Goal: Transaction & Acquisition: Purchase product/service

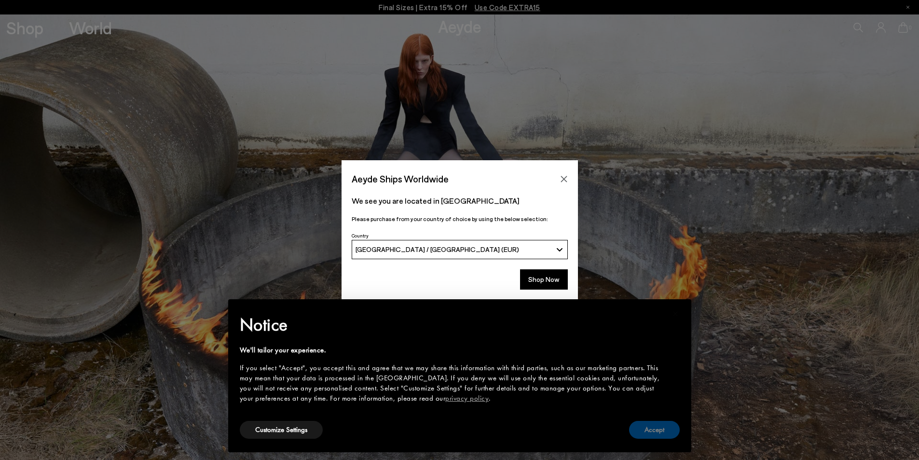
click at [663, 433] on button "Accept" at bounding box center [654, 430] width 51 height 18
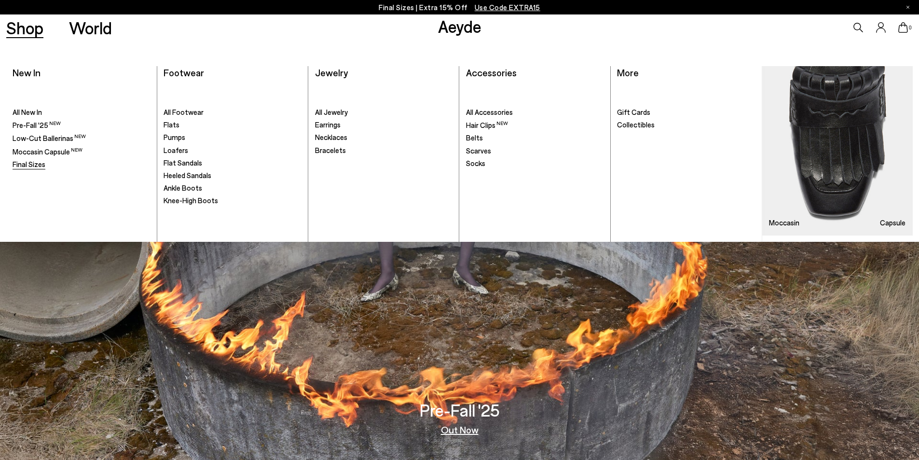
click at [31, 167] on span "Final Sizes" at bounding box center [29, 164] width 33 height 9
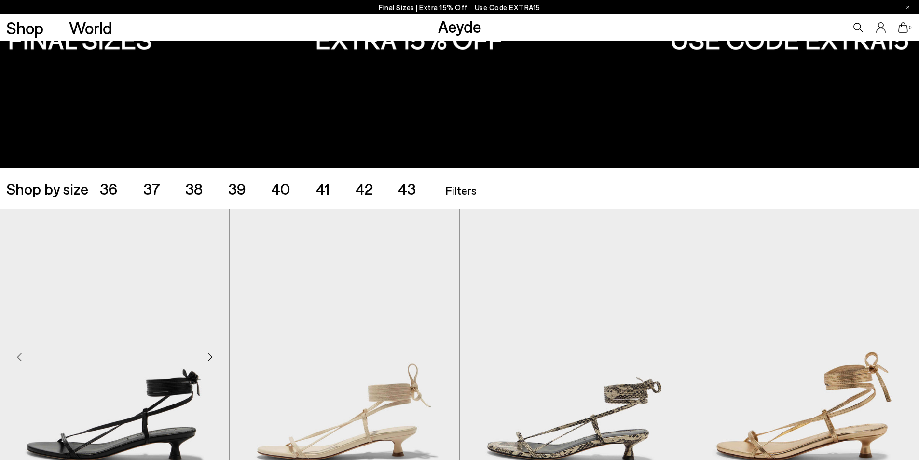
scroll to position [257, 0]
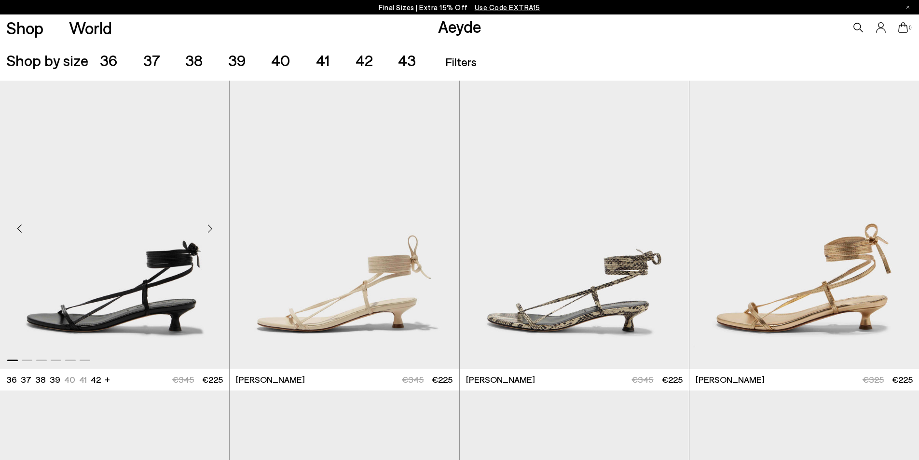
click at [208, 225] on div "Next slide" at bounding box center [209, 228] width 29 height 29
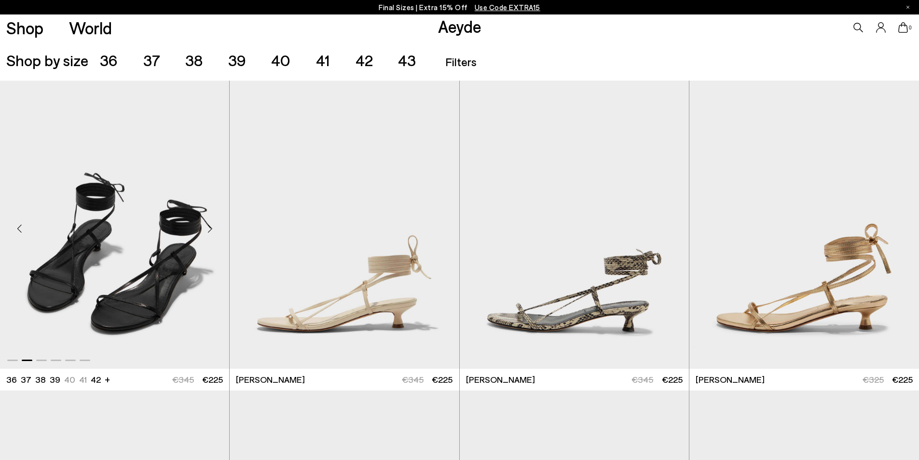
click at [208, 225] on div "Next slide" at bounding box center [209, 228] width 29 height 29
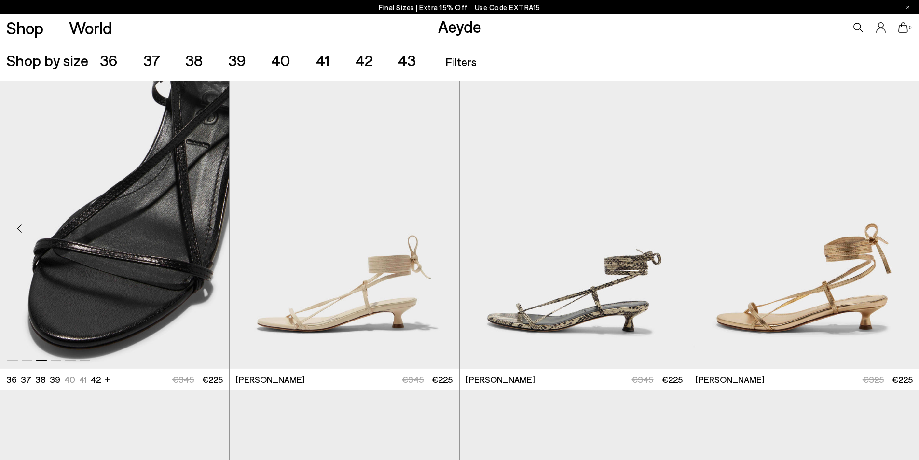
click at [208, 225] on div "Next slide" at bounding box center [209, 228] width 29 height 29
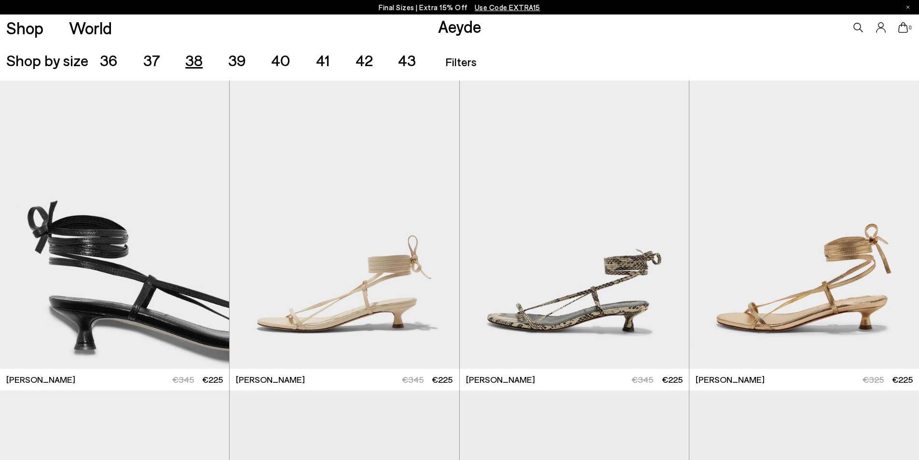
click at [201, 63] on span "38" at bounding box center [193, 60] width 17 height 18
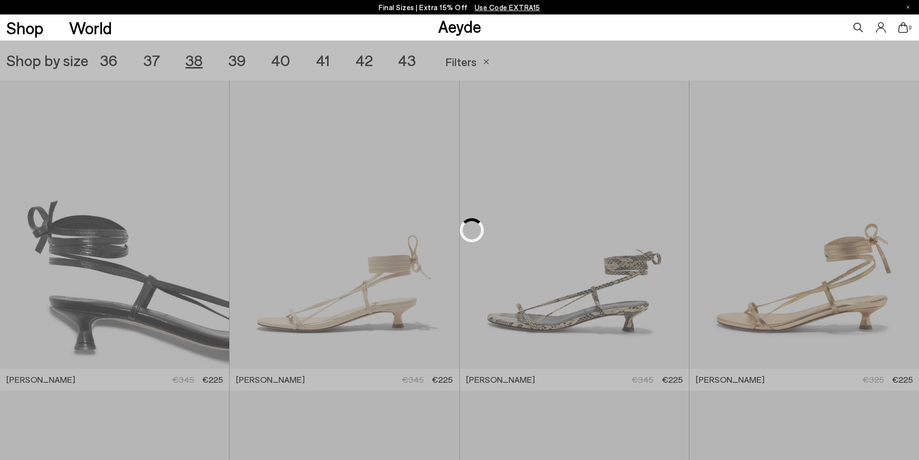
scroll to position [256, 0]
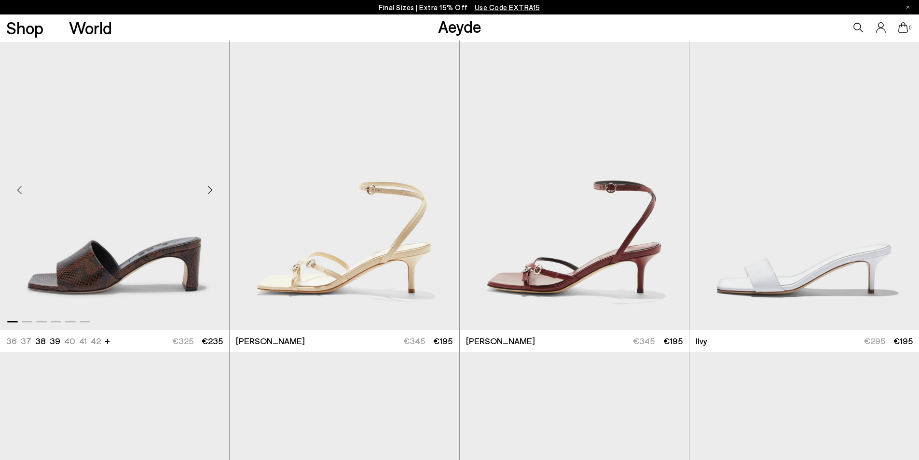
scroll to position [915, 0]
click at [666, 194] on div "Next slide" at bounding box center [669, 189] width 29 height 29
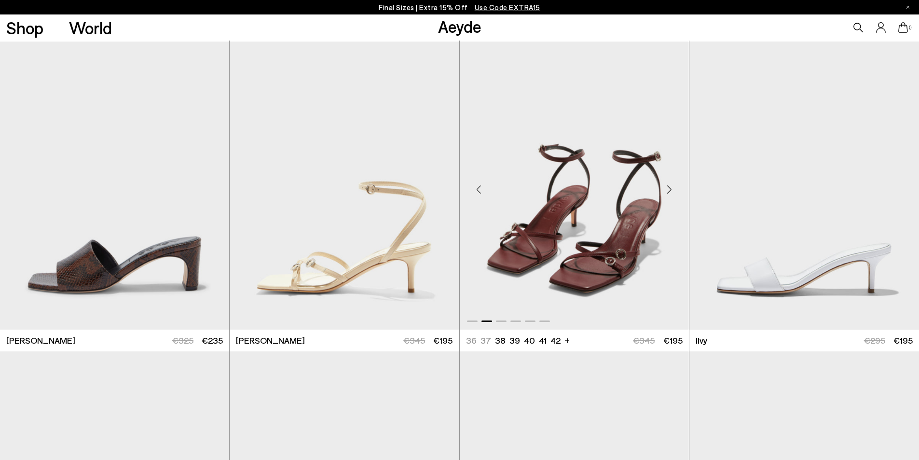
click at [666, 194] on div "Next slide" at bounding box center [669, 189] width 29 height 29
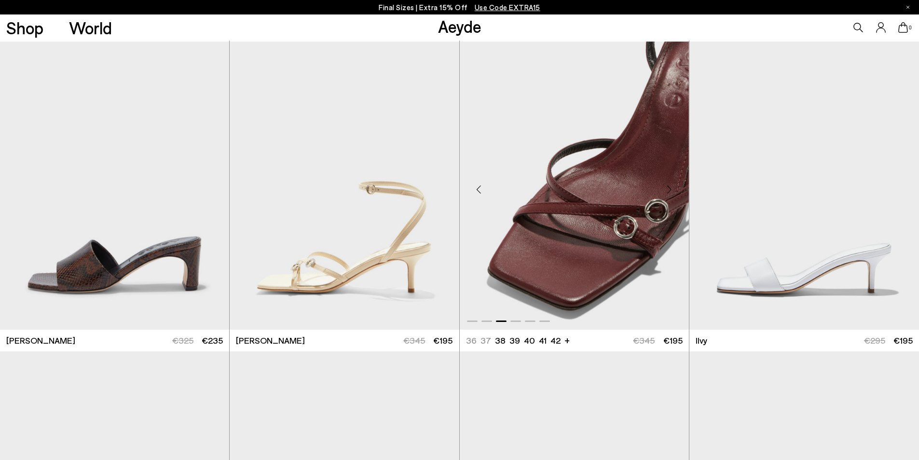
click at [666, 194] on div "Next slide" at bounding box center [669, 189] width 29 height 29
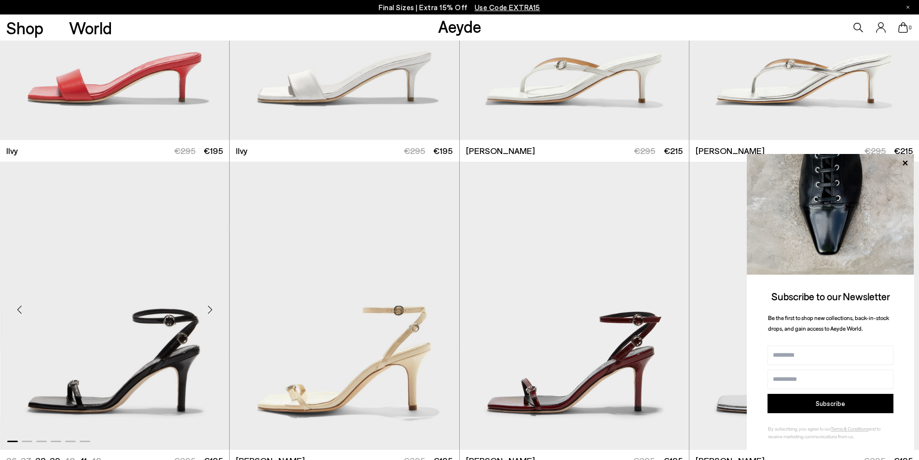
scroll to position [1526, 0]
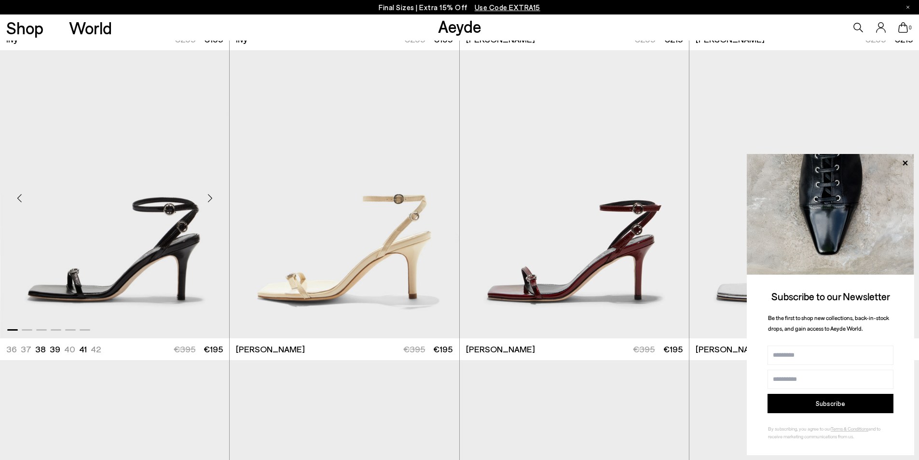
click at [214, 199] on div "Next slide" at bounding box center [209, 198] width 29 height 29
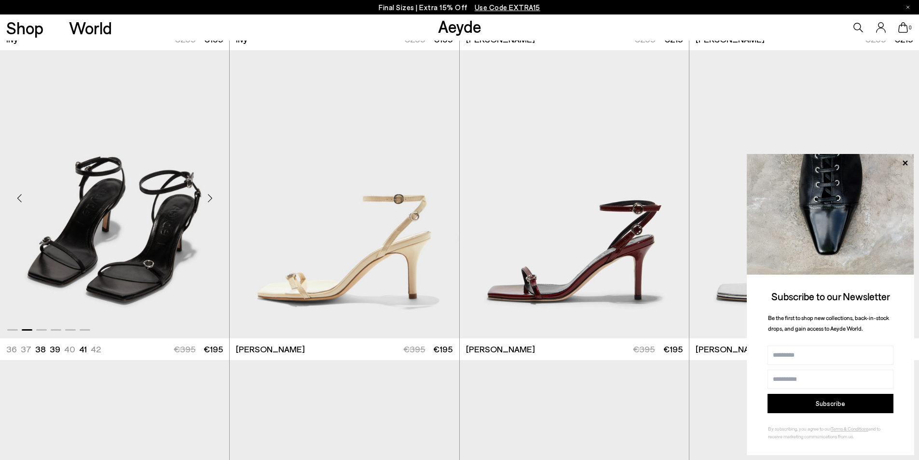
click at [214, 199] on div "Next slide" at bounding box center [209, 198] width 29 height 29
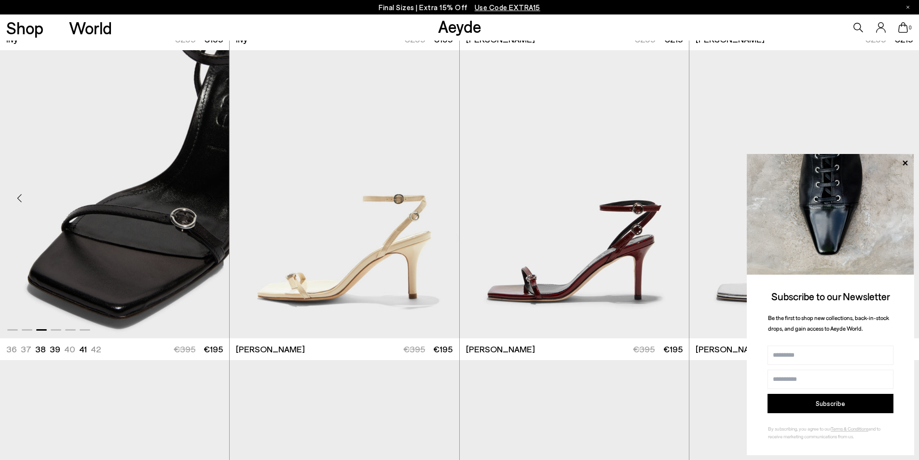
click at [214, 199] on div "Next slide" at bounding box center [209, 198] width 29 height 29
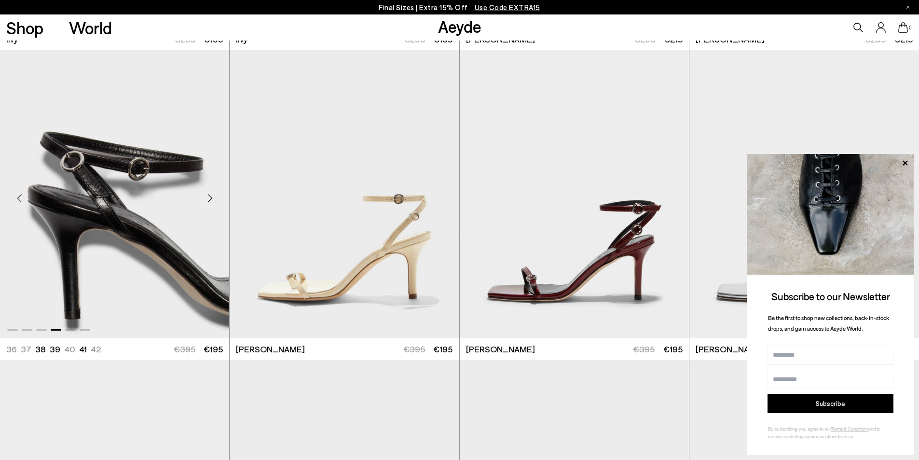
click at [214, 199] on div "Next slide" at bounding box center [209, 198] width 29 height 29
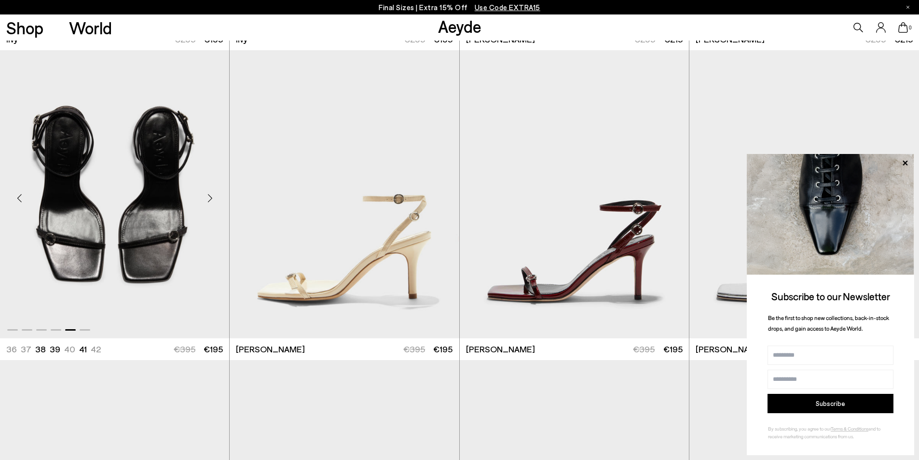
click at [214, 199] on div "Next slide" at bounding box center [209, 198] width 29 height 29
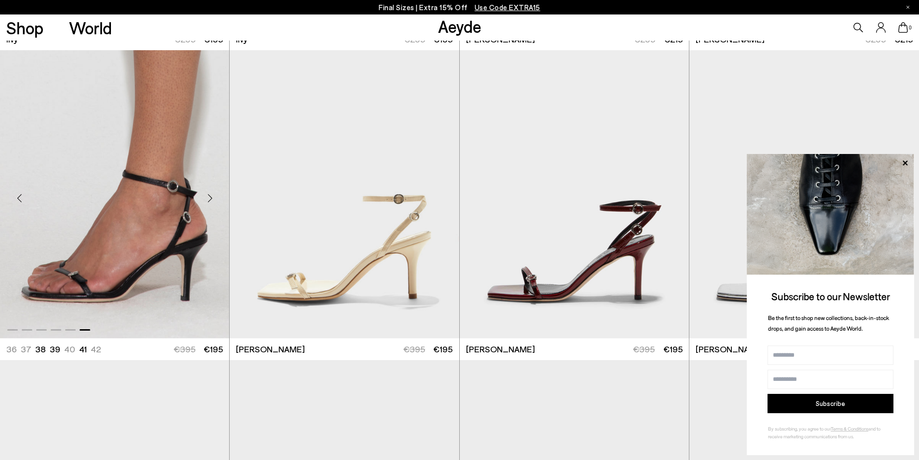
click at [214, 199] on div "Next slide" at bounding box center [209, 198] width 29 height 29
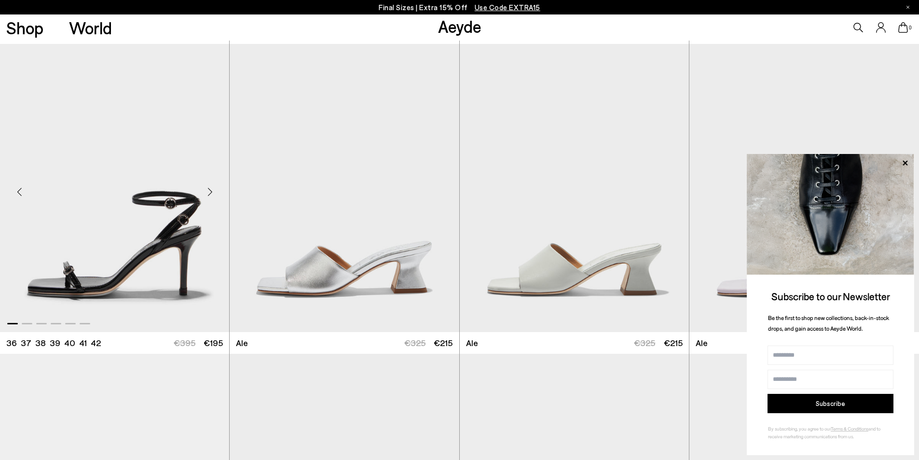
scroll to position [1896, 0]
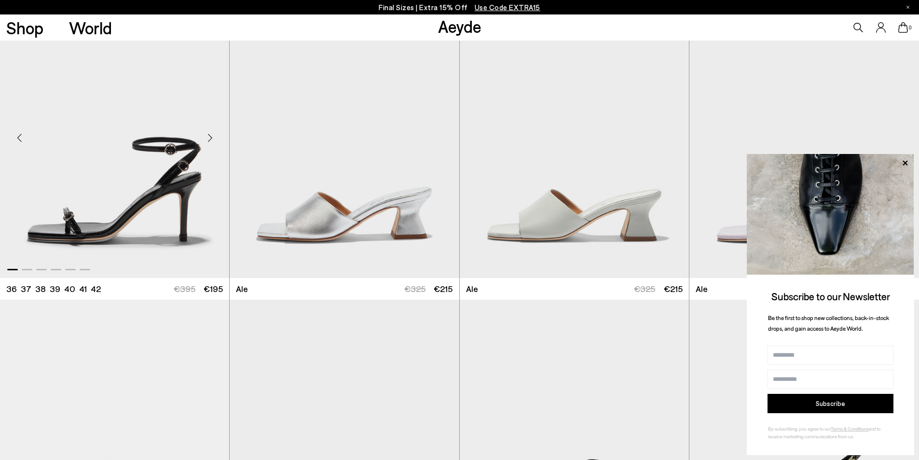
click at [204, 141] on div "Next slide" at bounding box center [209, 137] width 29 height 29
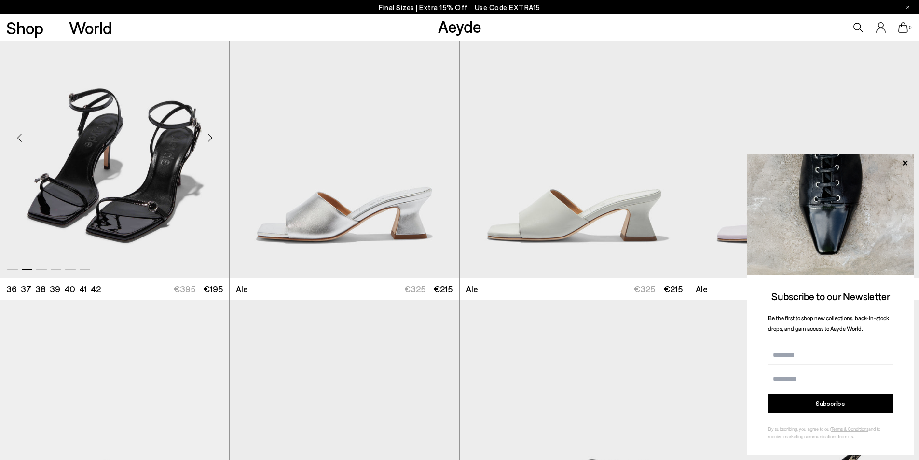
click at [204, 141] on div "Next slide" at bounding box center [209, 137] width 29 height 29
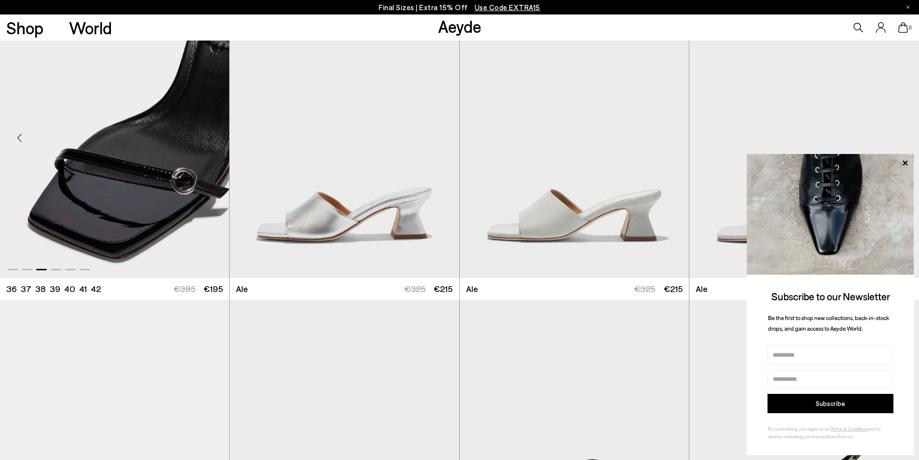
click at [204, 141] on div "Next slide" at bounding box center [209, 137] width 29 height 29
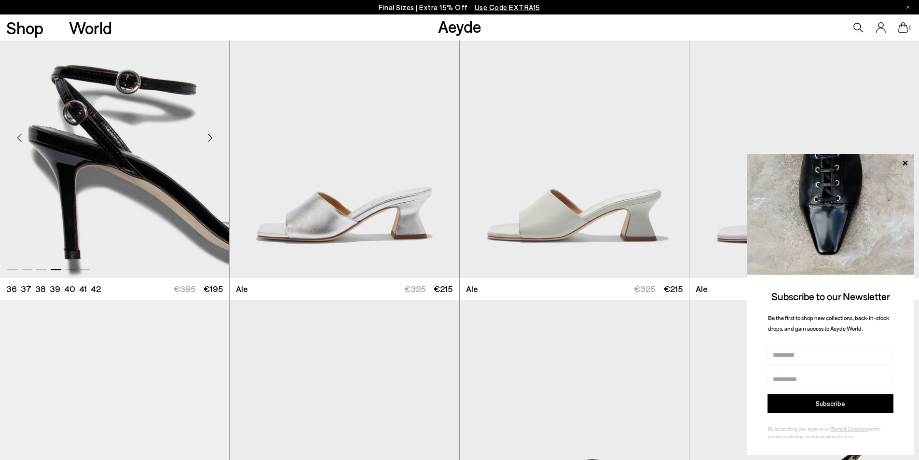
click at [204, 141] on div "Next slide" at bounding box center [209, 137] width 29 height 29
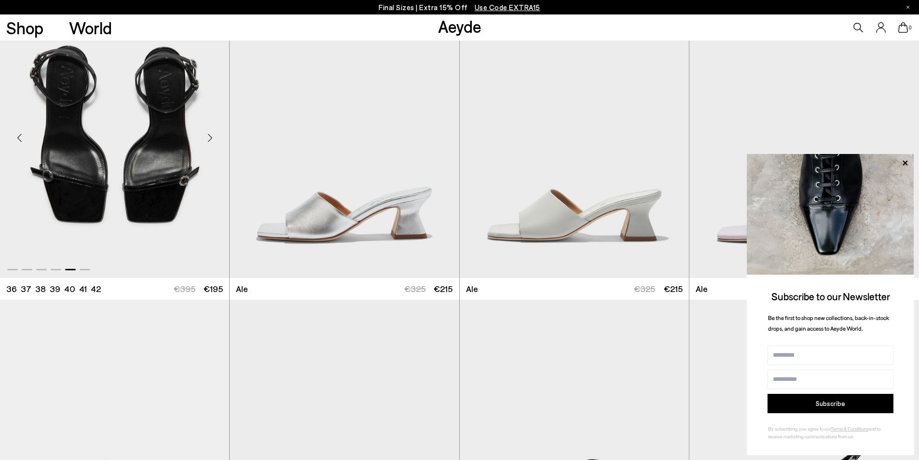
click at [204, 141] on div "Next slide" at bounding box center [209, 137] width 29 height 29
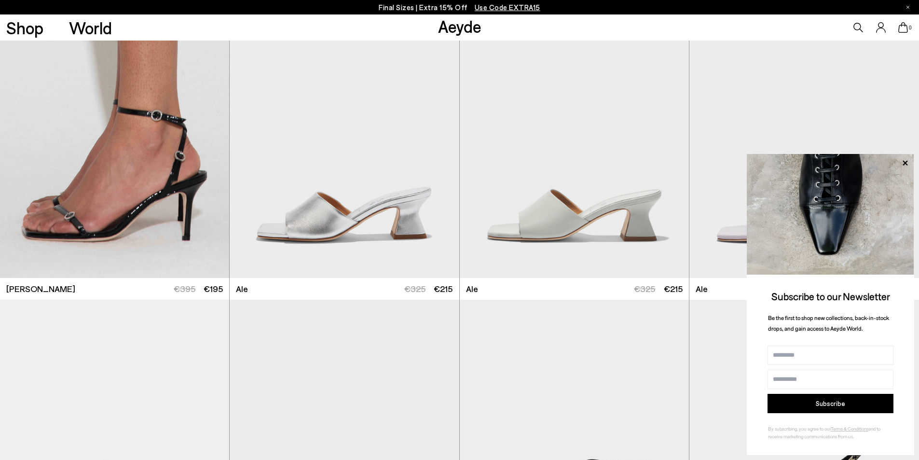
scroll to position [1960, 0]
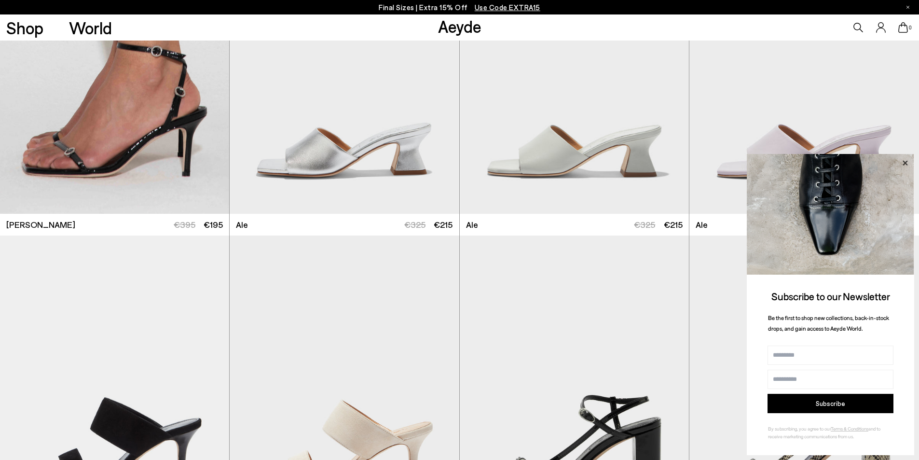
click at [904, 163] on icon at bounding box center [904, 162] width 5 height 5
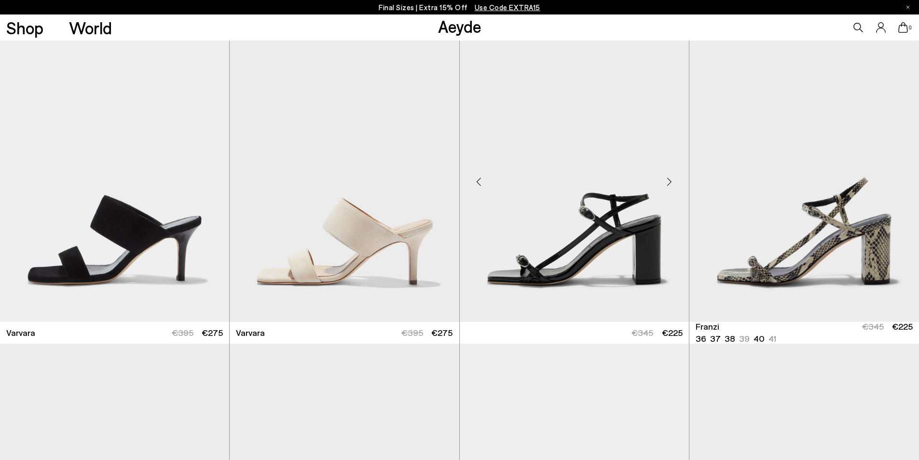
scroll to position [2169, 0]
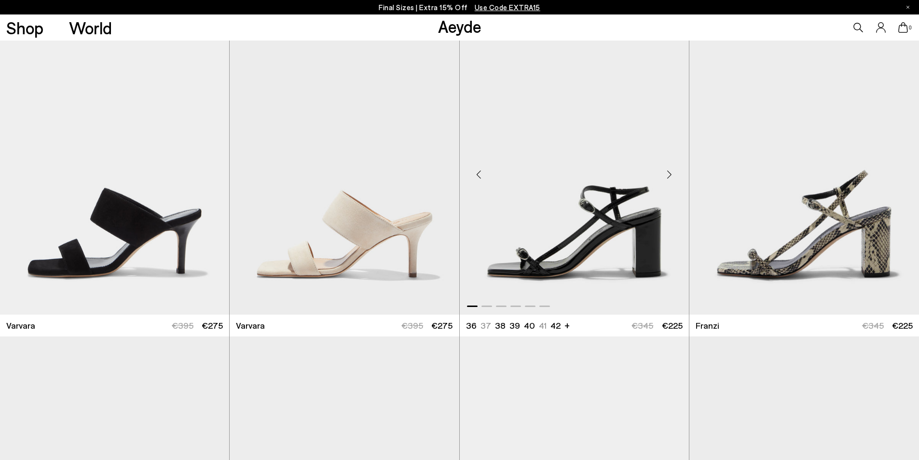
click at [671, 175] on div "Next slide" at bounding box center [669, 174] width 29 height 29
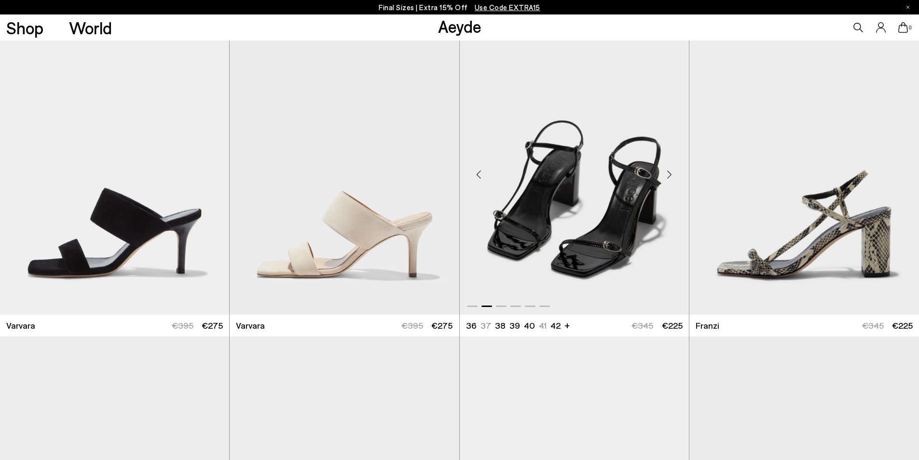
click at [671, 175] on div "Next slide" at bounding box center [669, 174] width 29 height 29
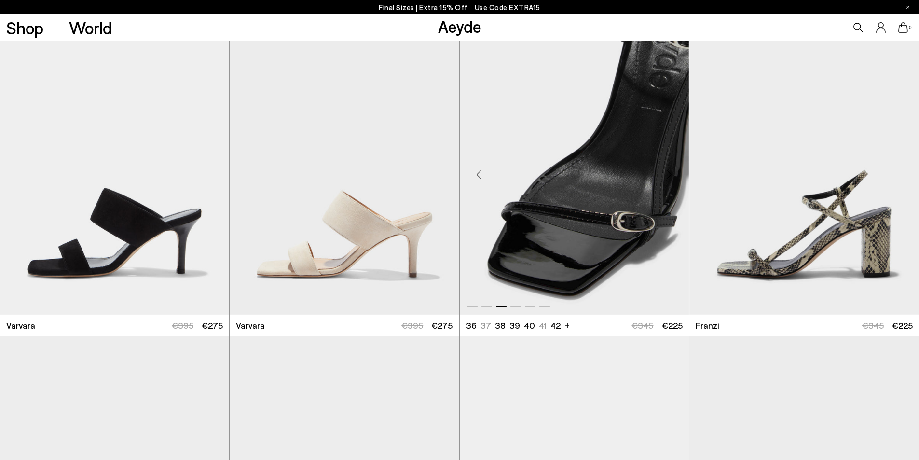
click at [671, 175] on div "Next slide" at bounding box center [669, 174] width 29 height 29
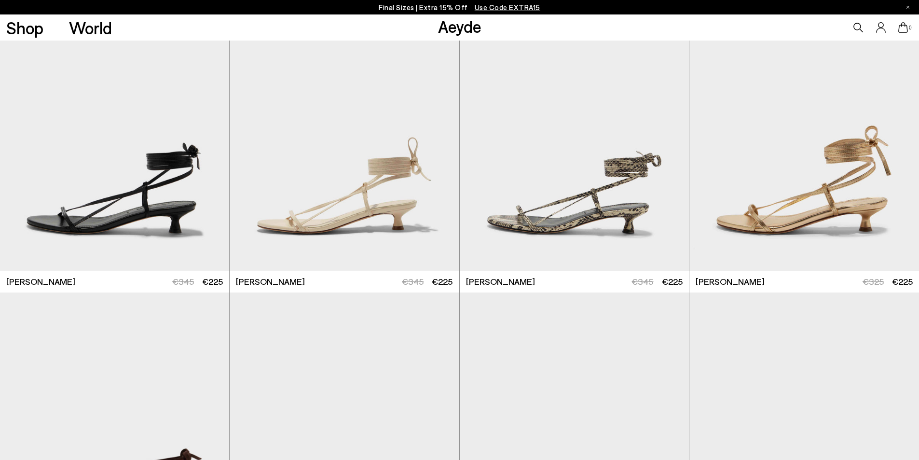
scroll to position [333, 0]
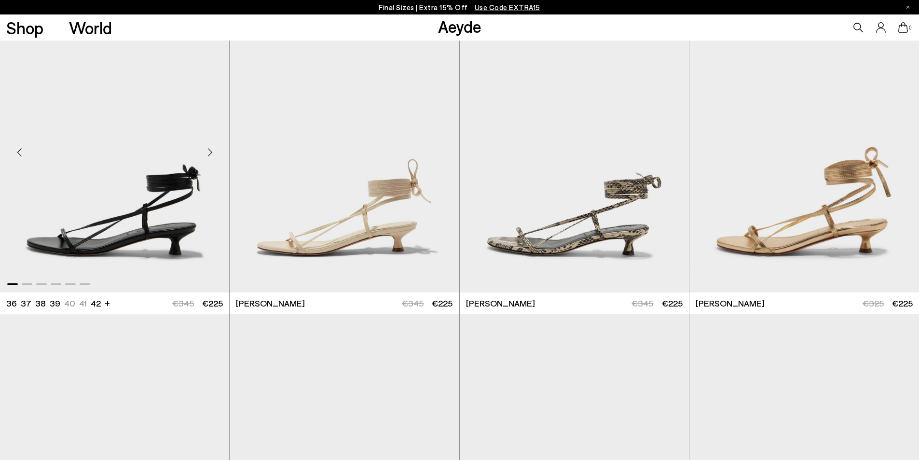
click at [212, 149] on div "Next slide" at bounding box center [209, 151] width 29 height 29
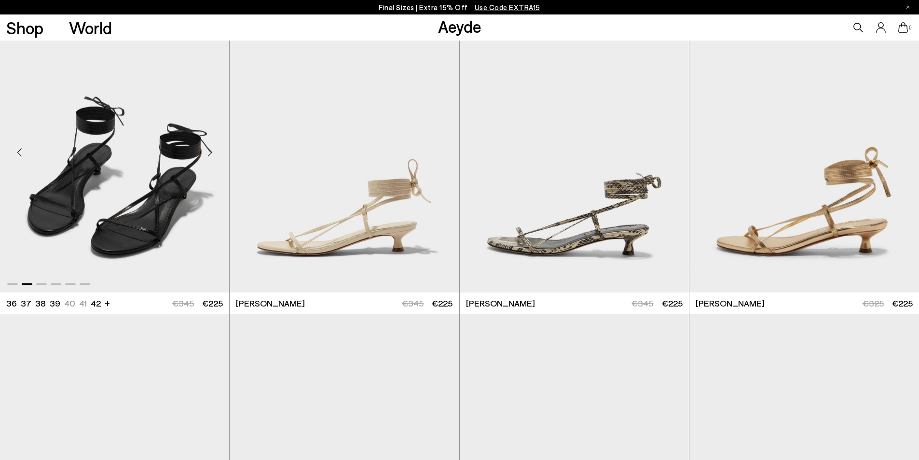
click at [212, 149] on div "Next slide" at bounding box center [209, 151] width 29 height 29
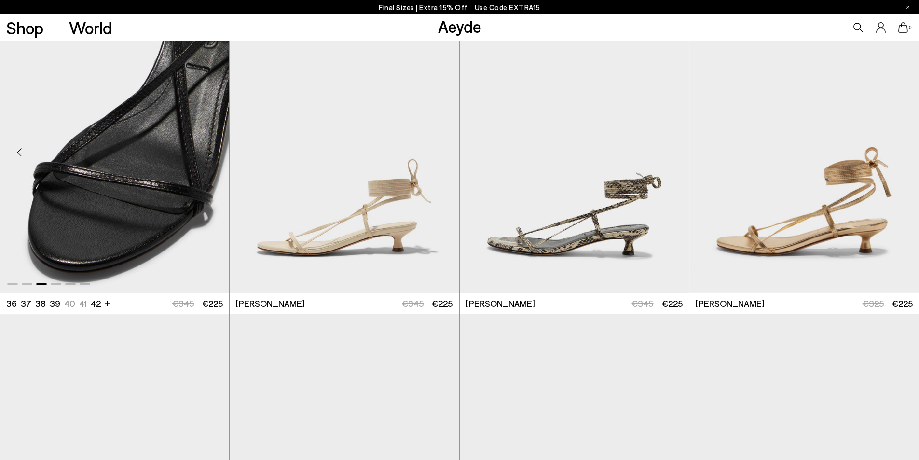
click at [212, 149] on div "Next slide" at bounding box center [209, 151] width 29 height 29
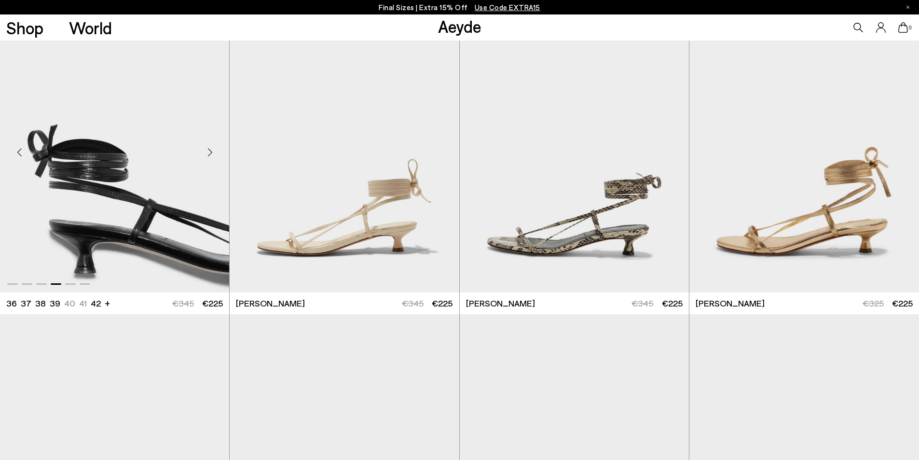
click at [212, 149] on div "Next slide" at bounding box center [209, 151] width 29 height 29
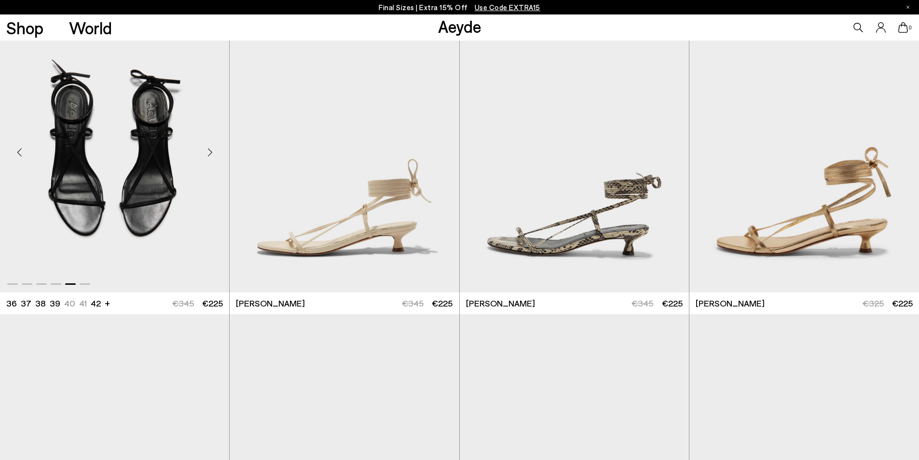
click at [212, 149] on div "Next slide" at bounding box center [209, 151] width 29 height 29
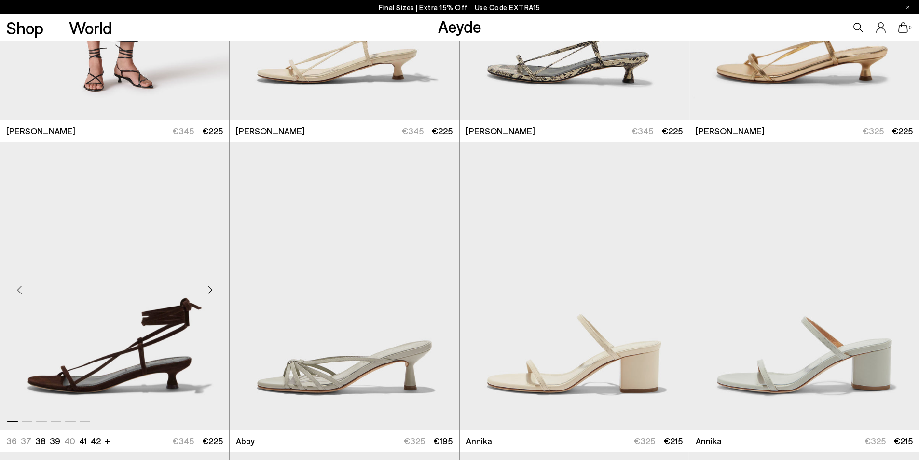
scroll to position [526, 0]
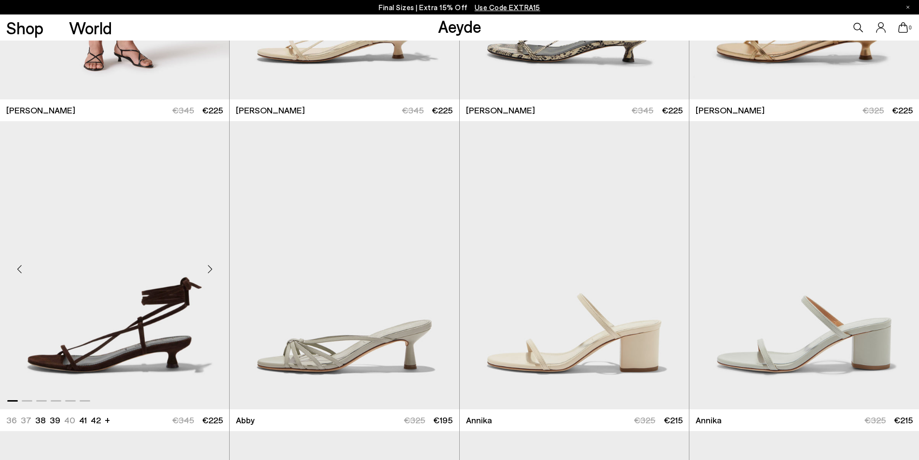
click at [210, 268] on div "Next slide" at bounding box center [209, 268] width 29 height 29
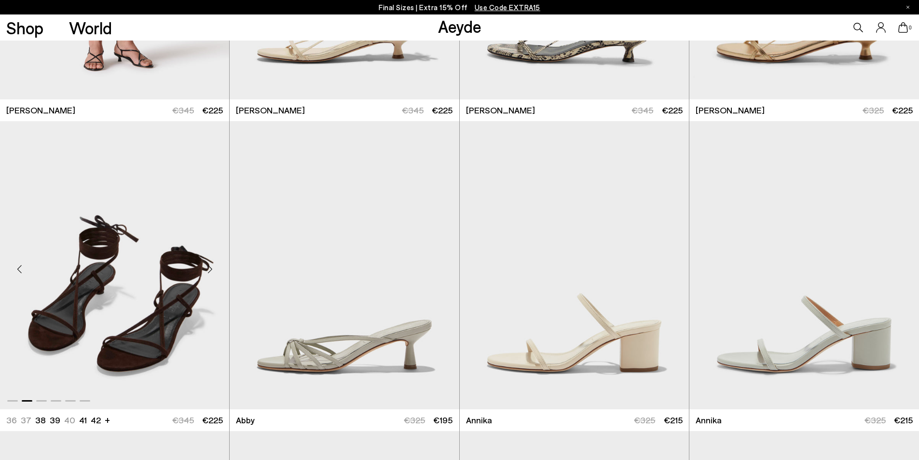
click at [210, 268] on div "Next slide" at bounding box center [209, 268] width 29 height 29
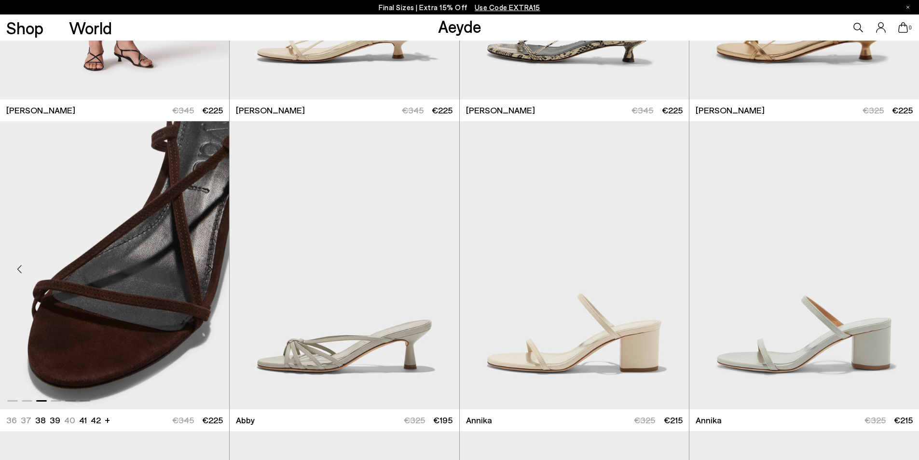
click at [210, 268] on div "Next slide" at bounding box center [209, 268] width 29 height 29
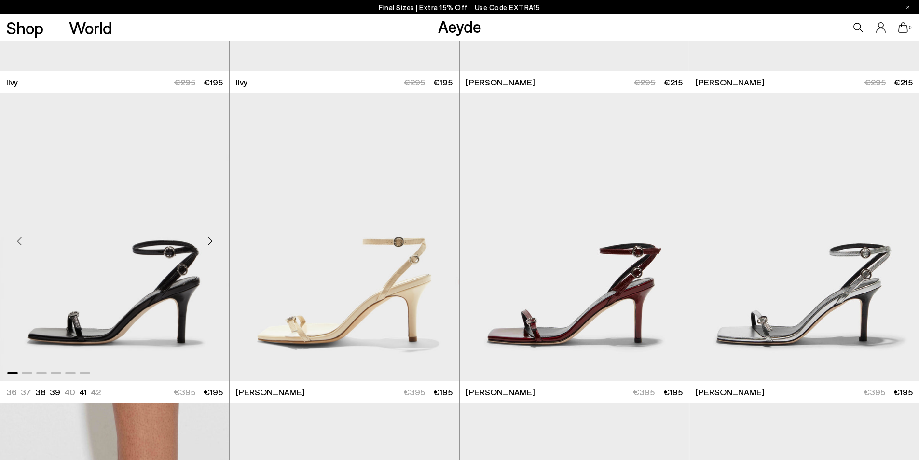
scroll to position [1507, 0]
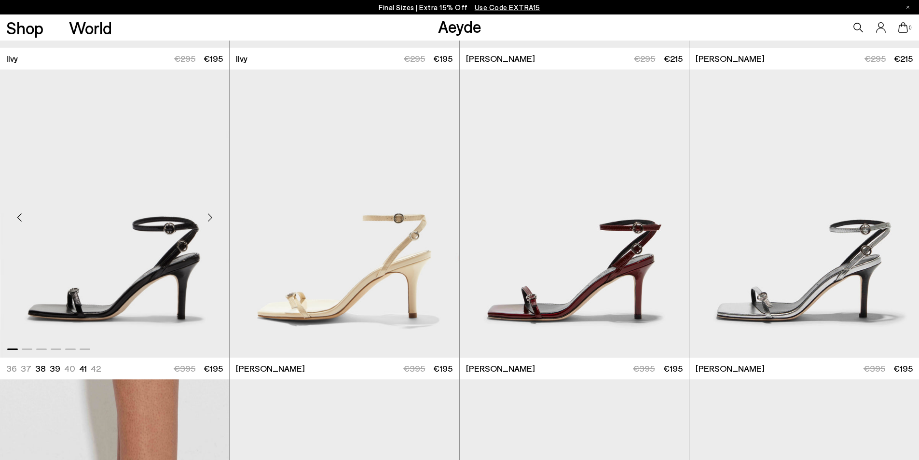
click at [208, 216] on div "Next slide" at bounding box center [209, 217] width 29 height 29
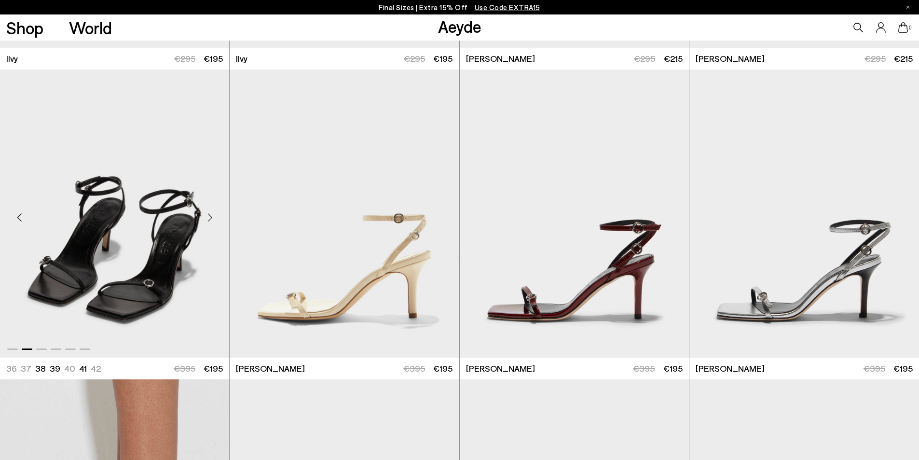
click at [208, 216] on div "Next slide" at bounding box center [209, 217] width 29 height 29
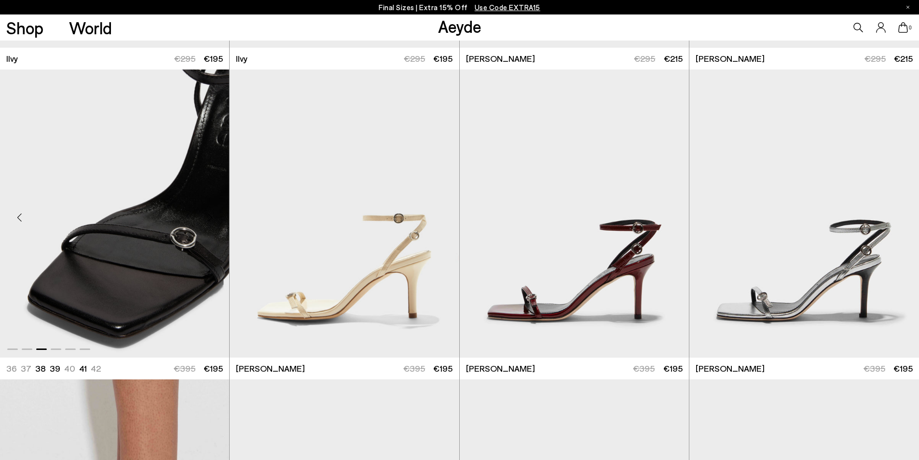
click at [149, 252] on img "3 / 6" at bounding box center [114, 213] width 229 height 288
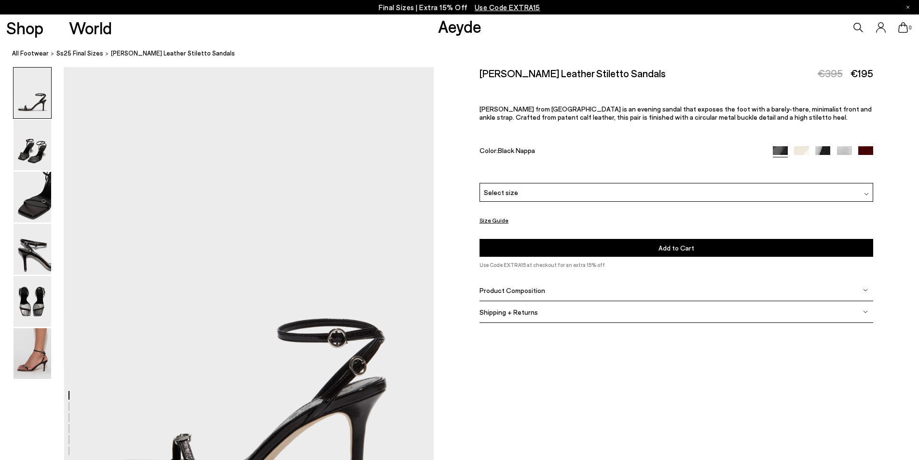
click at [591, 191] on div "Select size" at bounding box center [676, 192] width 394 height 19
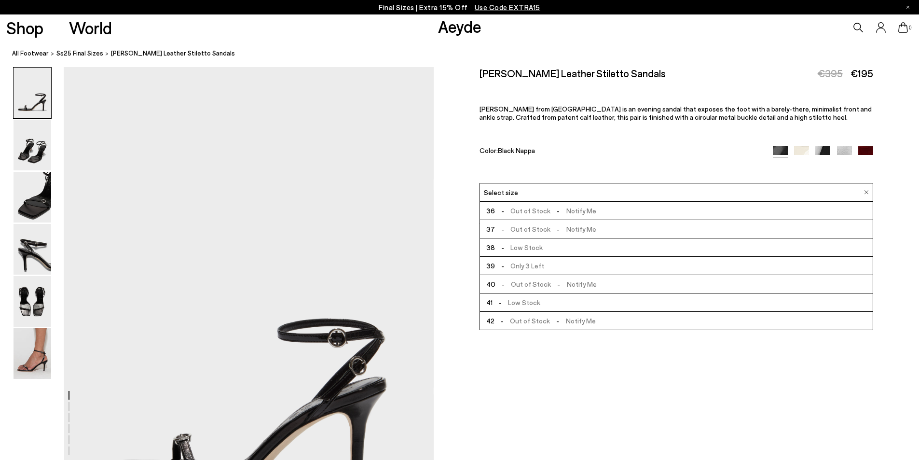
click at [659, 150] on div "Color: Black Nappa" at bounding box center [619, 151] width 281 height 11
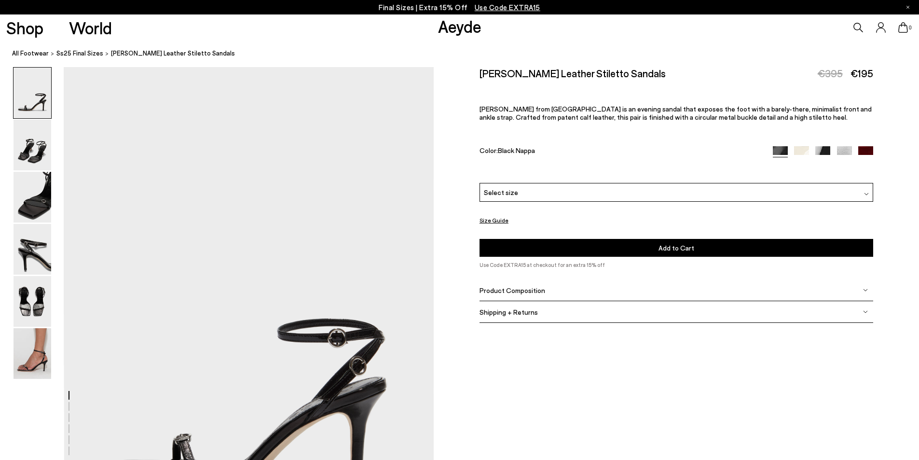
click at [820, 150] on img at bounding box center [822, 153] width 15 height 15
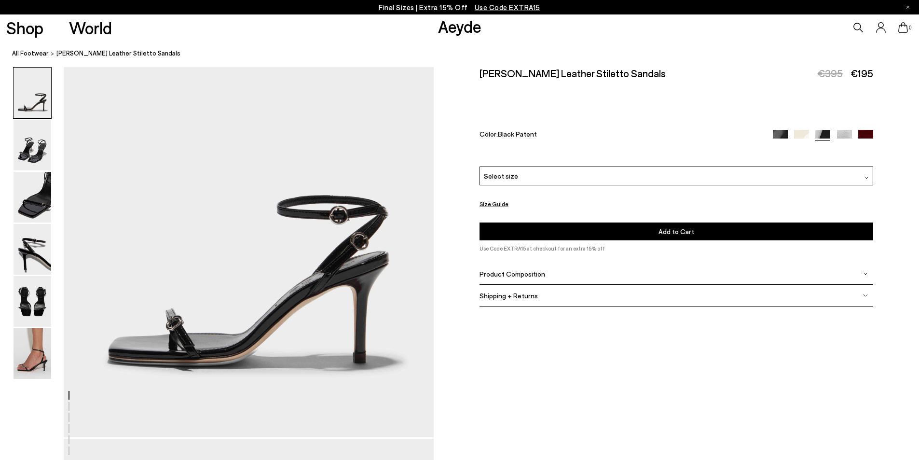
scroll to position [129, 0]
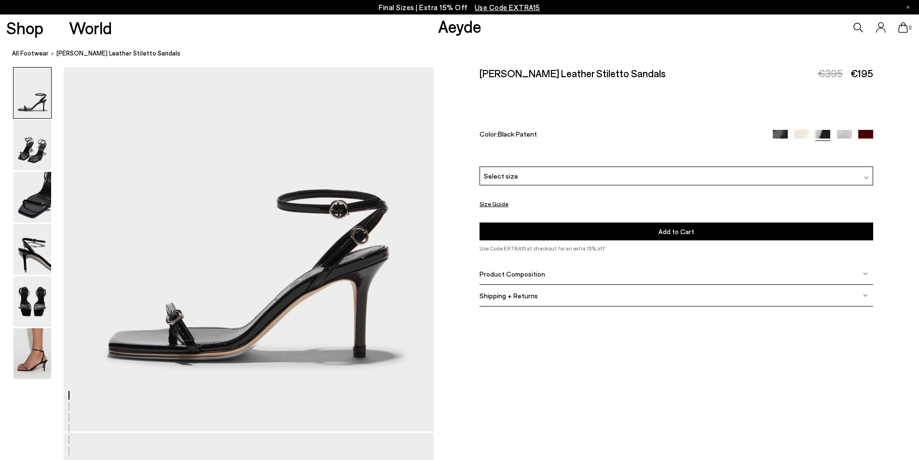
click at [780, 134] on img at bounding box center [780, 137] width 15 height 15
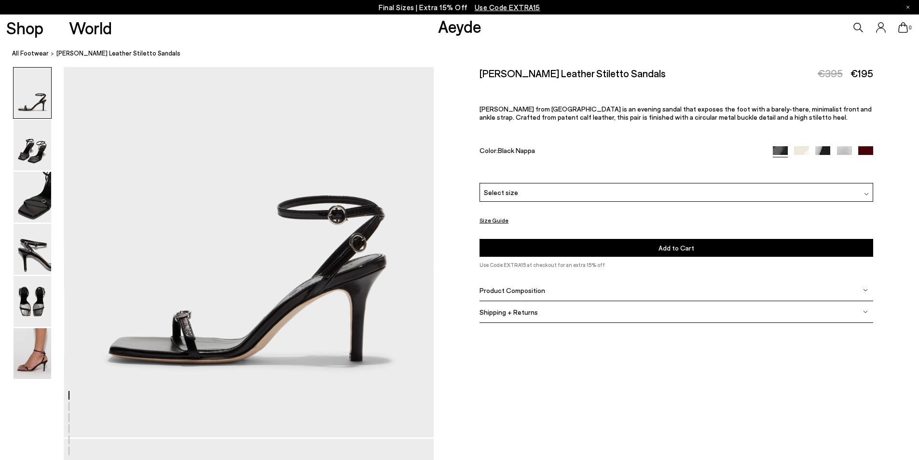
scroll to position [129, 0]
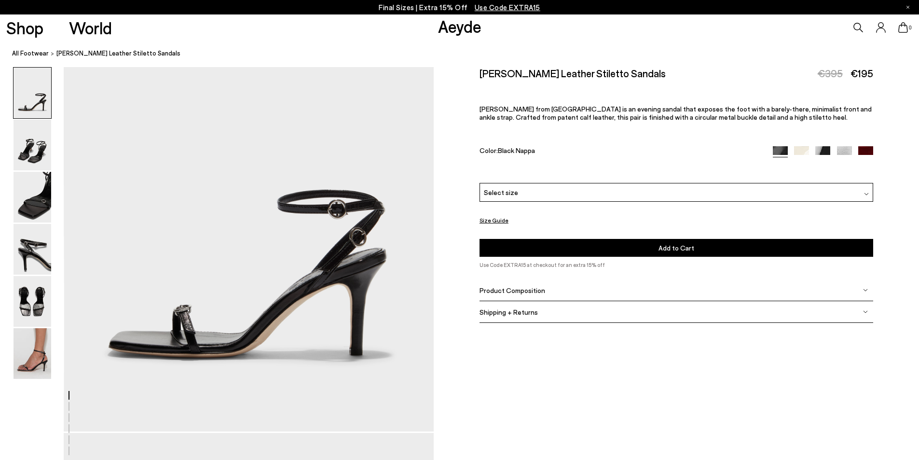
click at [538, 188] on div "Select size" at bounding box center [676, 192] width 394 height 19
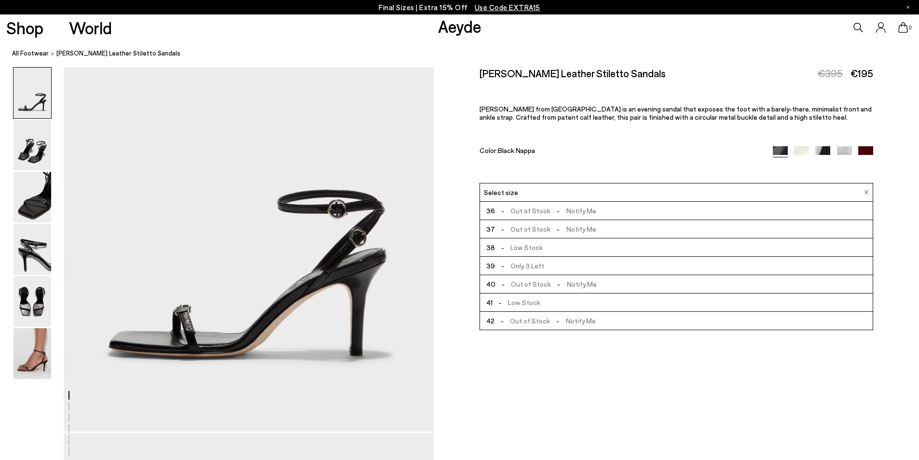
click at [533, 243] on span "- Low Stock" at bounding box center [519, 247] width 48 height 12
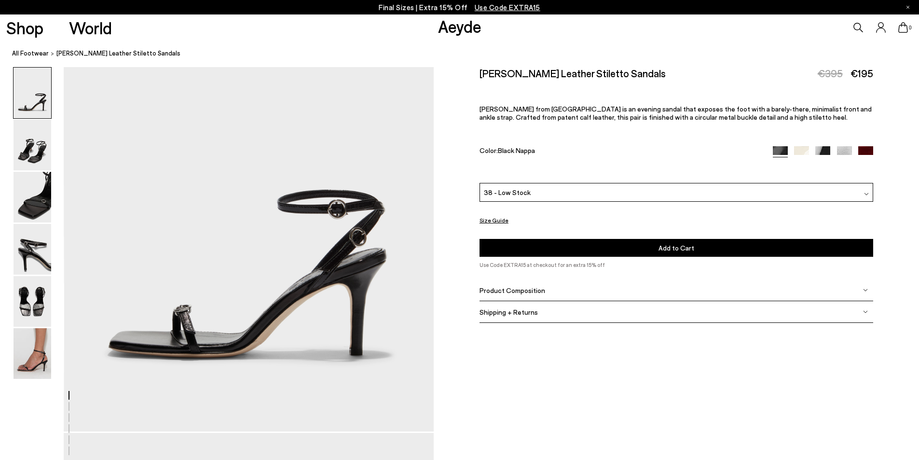
click at [531, 245] on button "Add to Cart Select a Size First" at bounding box center [676, 248] width 394 height 18
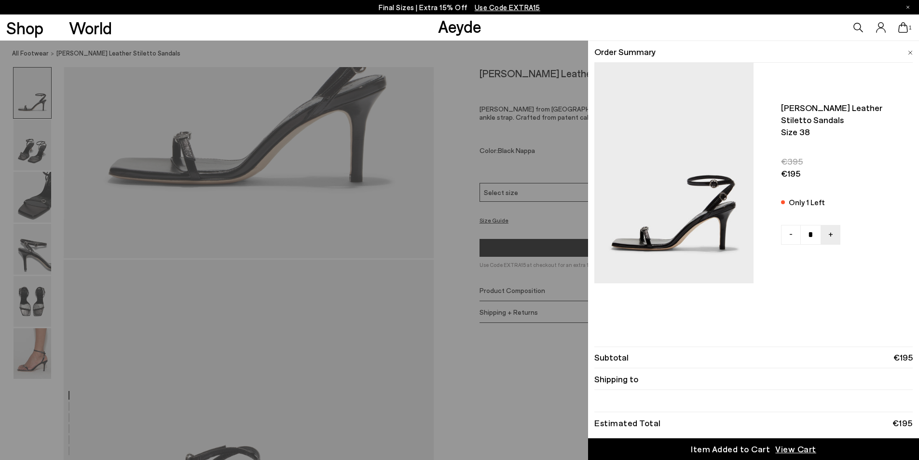
scroll to position [402, 0]
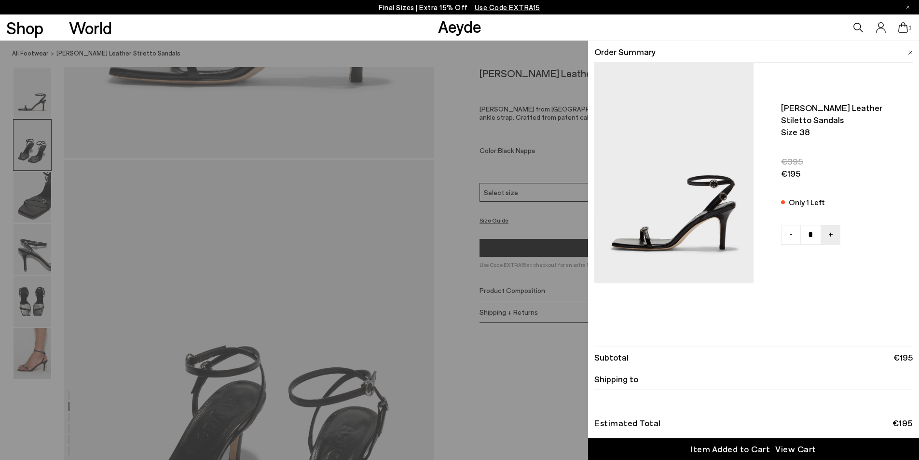
click at [789, 447] on span "View Cart" at bounding box center [795, 449] width 41 height 12
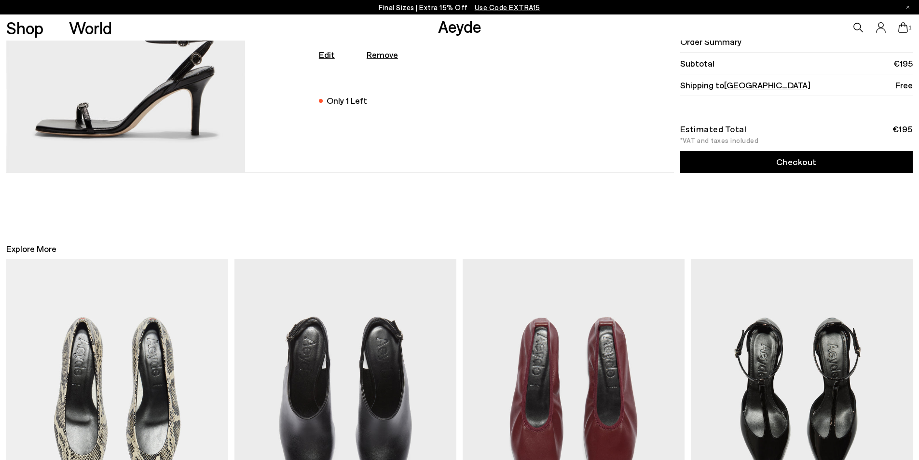
scroll to position [177, 0]
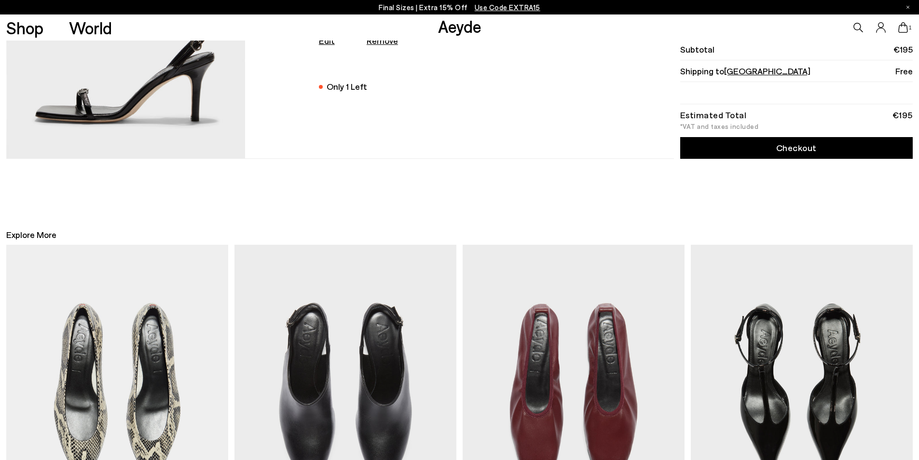
click at [830, 151] on link "Checkout" at bounding box center [796, 148] width 232 height 22
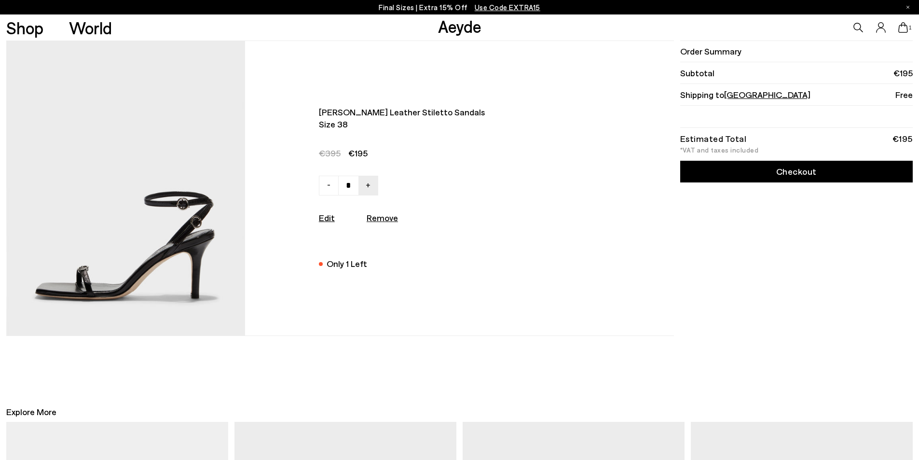
click at [180, 275] on img at bounding box center [125, 188] width 239 height 294
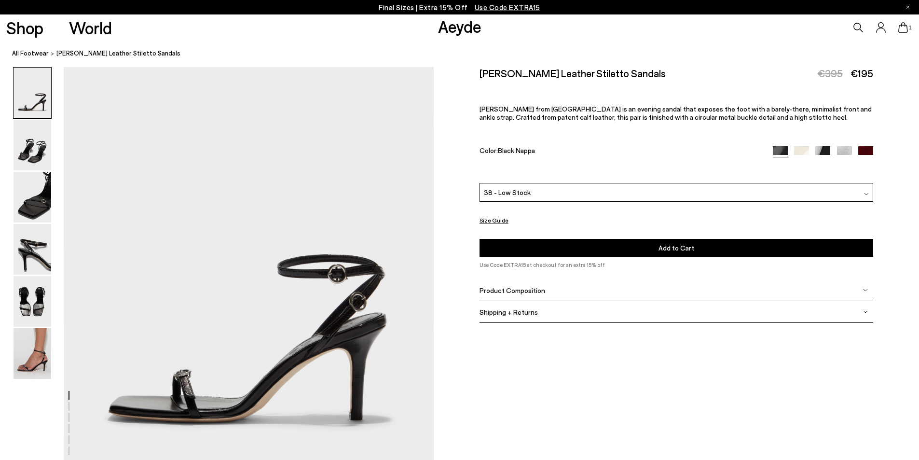
scroll to position [64, 0]
click at [36, 151] on img at bounding box center [33, 145] width 38 height 51
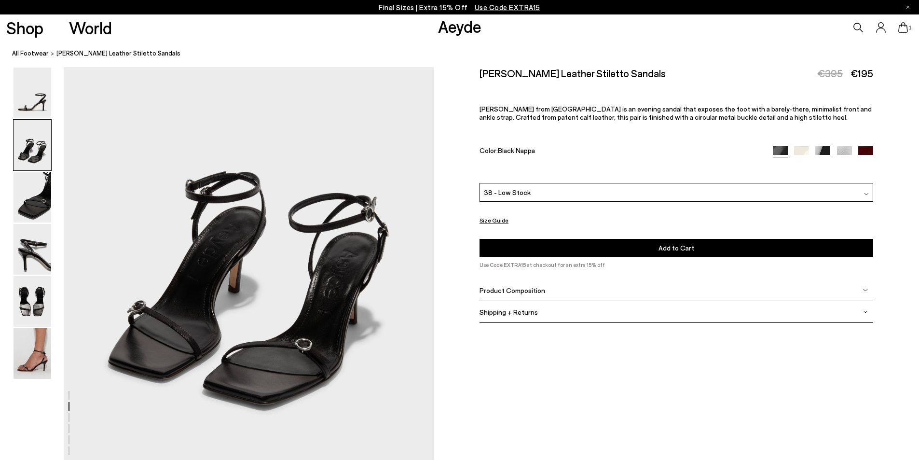
scroll to position [592, 0]
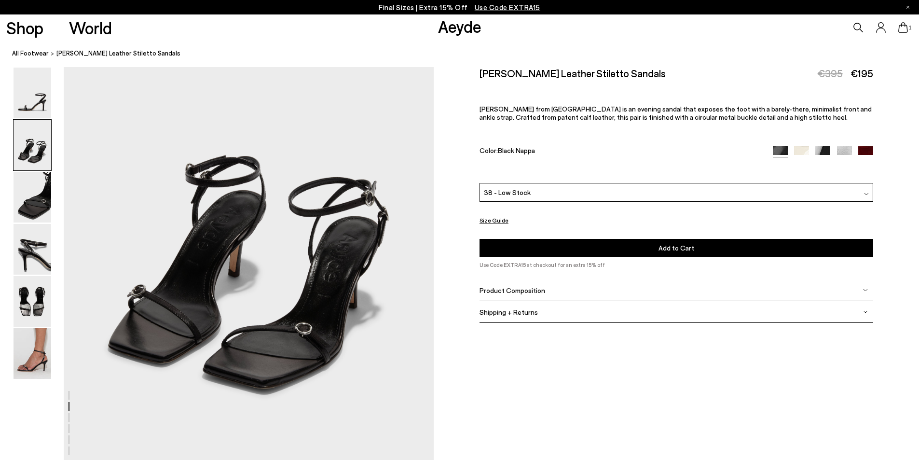
click at [866, 294] on div "Product Composition" at bounding box center [676, 290] width 394 height 22
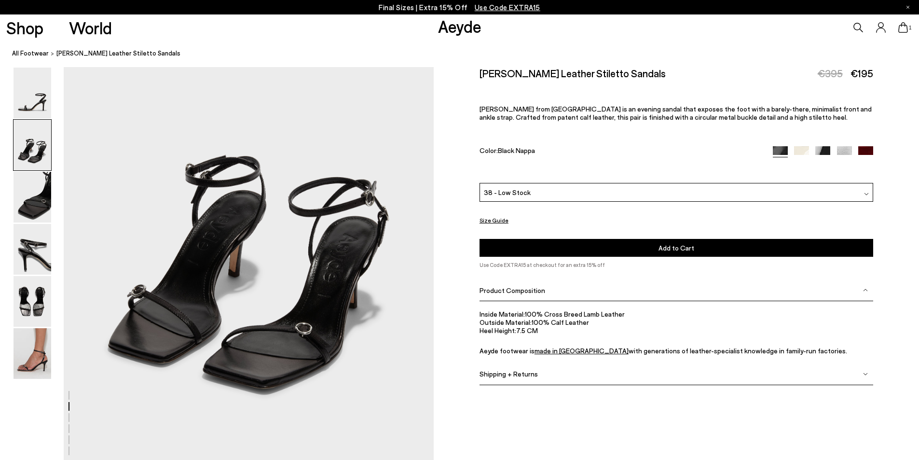
click at [909, 27] on span "1" at bounding box center [910, 27] width 5 height 5
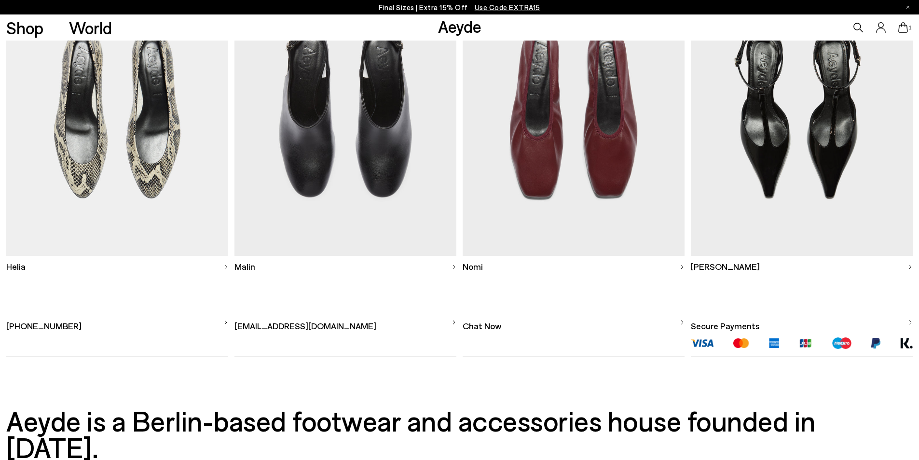
scroll to position [482, 0]
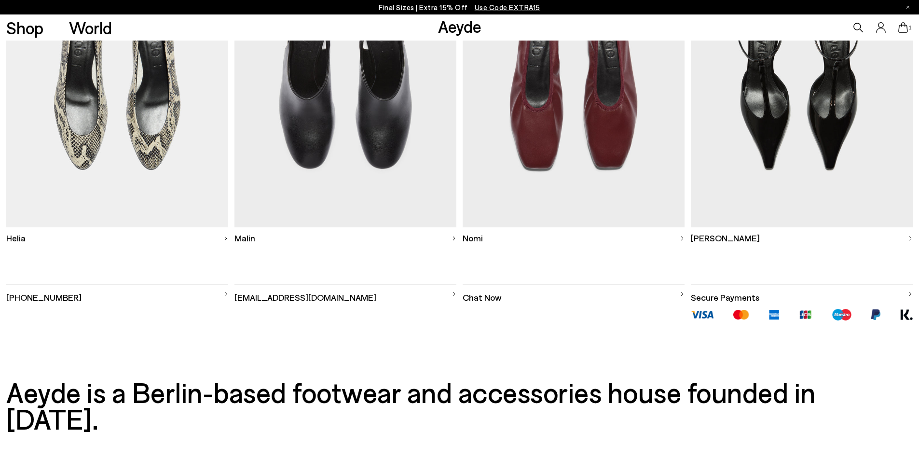
click at [803, 154] on img at bounding box center [802, 83] width 222 height 288
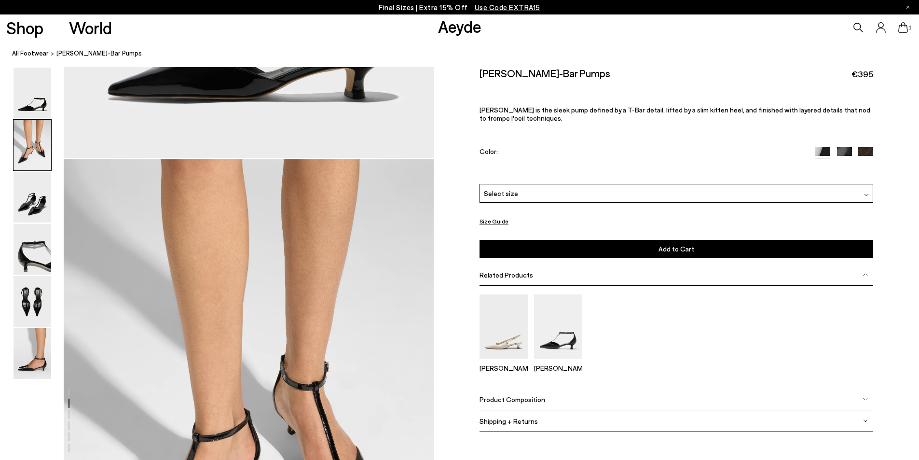
scroll to position [418, 0]
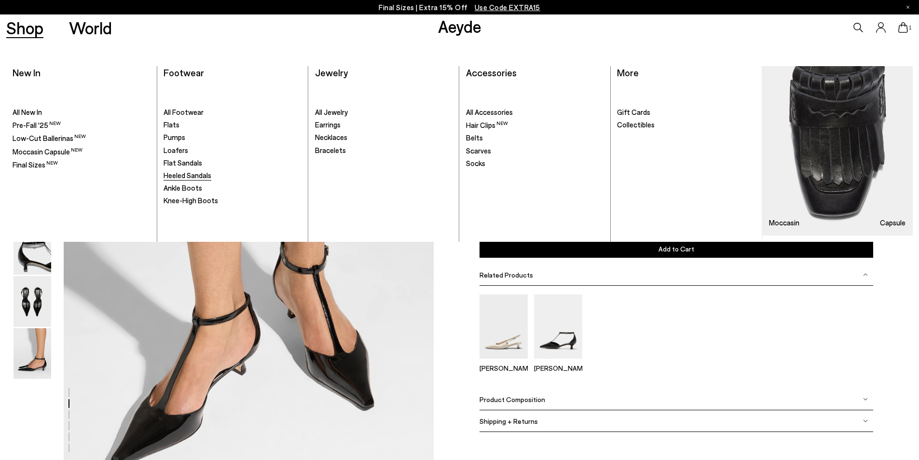
click at [182, 171] on span "Heeled Sandals" at bounding box center [187, 175] width 48 height 9
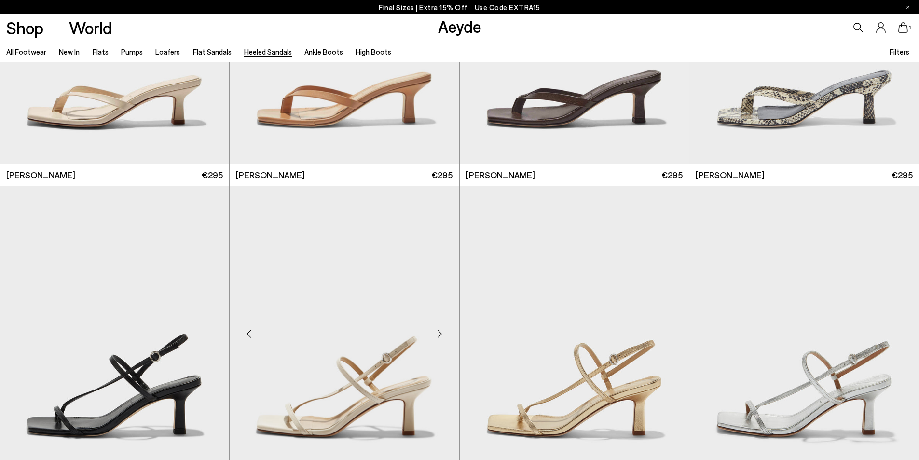
scroll to position [1222, 0]
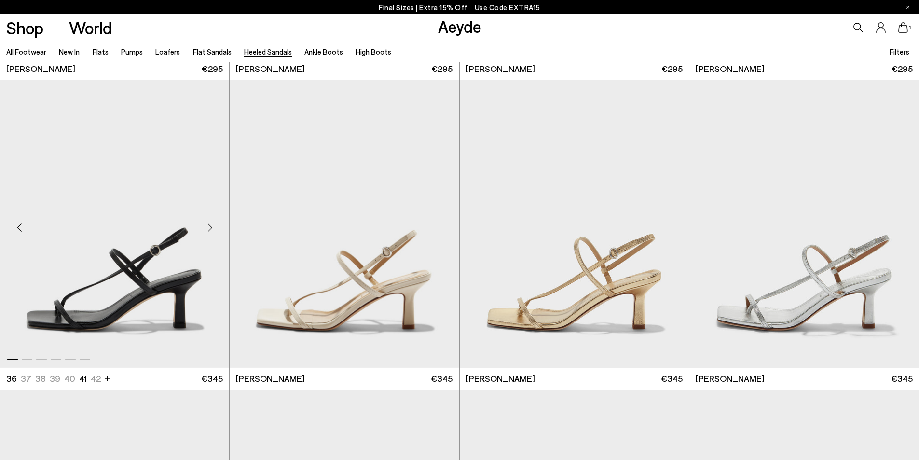
click at [209, 226] on div "Next slide" at bounding box center [209, 227] width 29 height 29
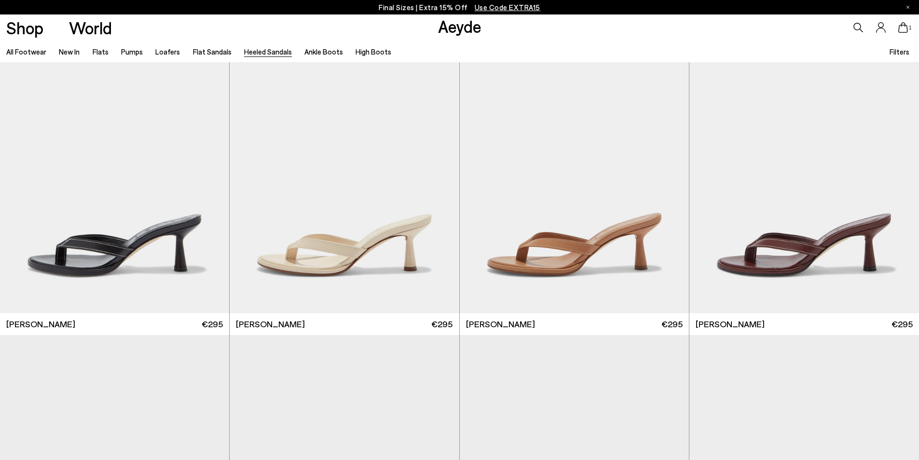
scroll to position [328, 0]
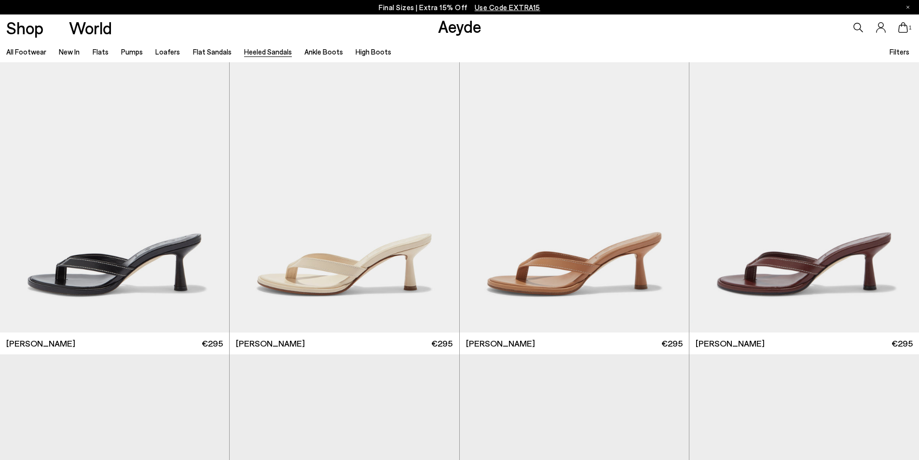
click at [897, 27] on div "1" at bounding box center [765, 27] width 306 height 26
click at [901, 28] on icon at bounding box center [903, 27] width 10 height 11
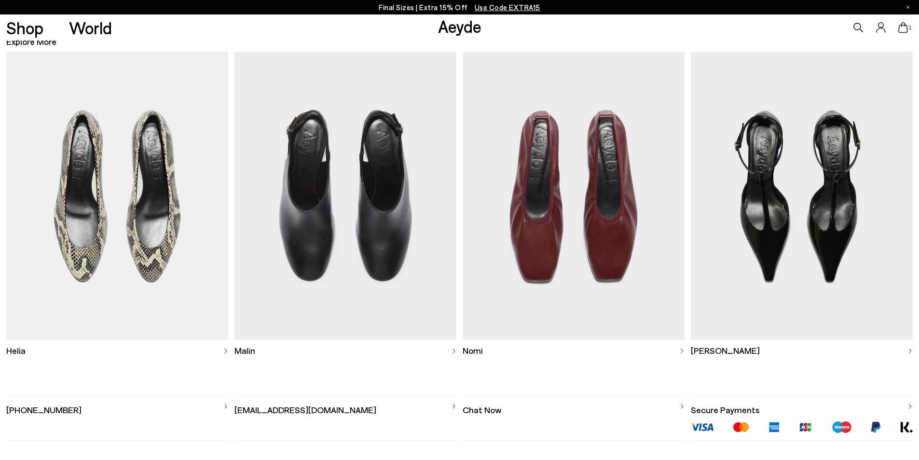
scroll to position [701, 0]
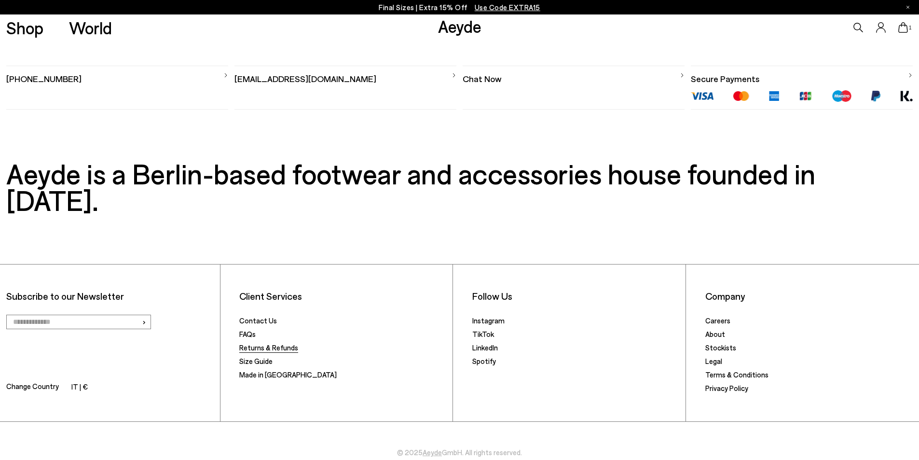
click at [250, 343] on link "Returns & Refunds" at bounding box center [268, 347] width 59 height 9
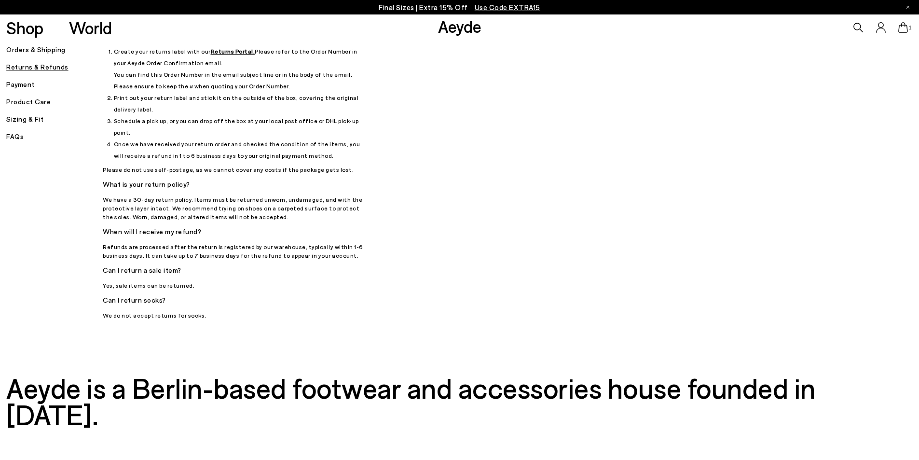
scroll to position [193, 0]
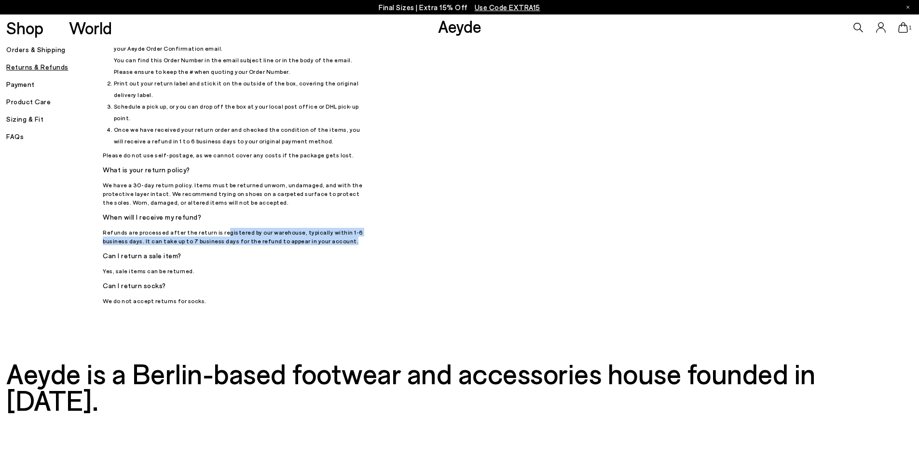
drag, startPoint x: 241, startPoint y: 210, endPoint x: 325, endPoint y: 219, distance: 83.9
click at [325, 228] on p "Refunds are processed after the return is registered by our warehouse, typicall…" at bounding box center [235, 236] width 265 height 17
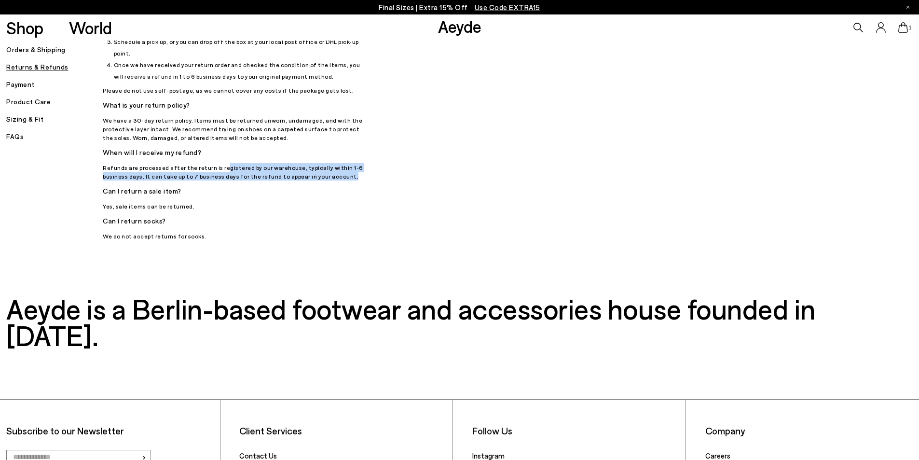
scroll to position [273, 0]
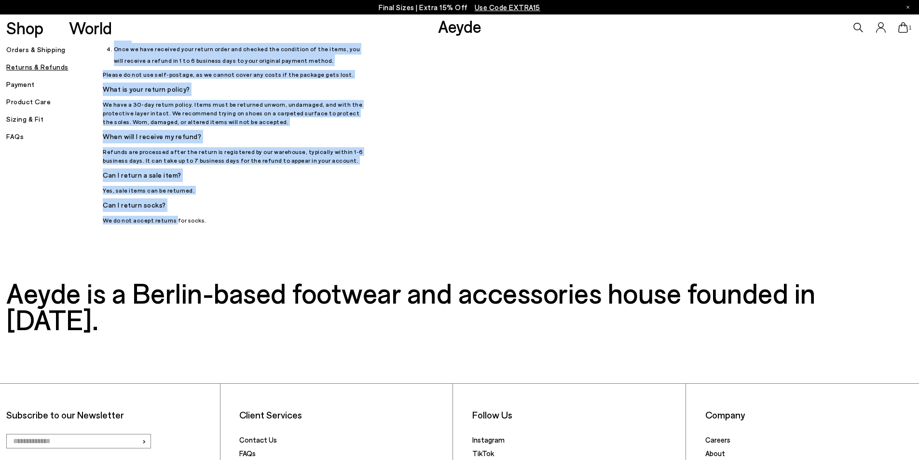
drag, startPoint x: 101, startPoint y: 194, endPoint x: 172, endPoint y: 201, distance: 71.2
click at [172, 216] on p "We do not accept returns for socks." at bounding box center [235, 220] width 265 height 9
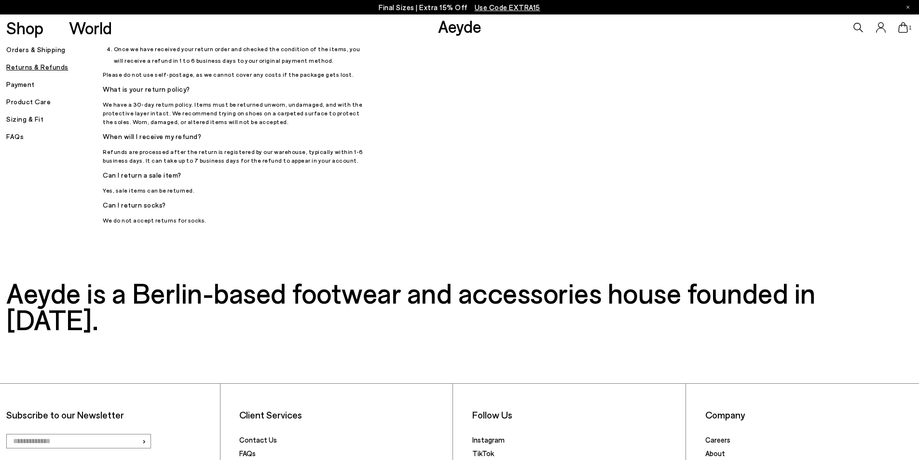
click at [904, 26] on icon at bounding box center [903, 27] width 10 height 11
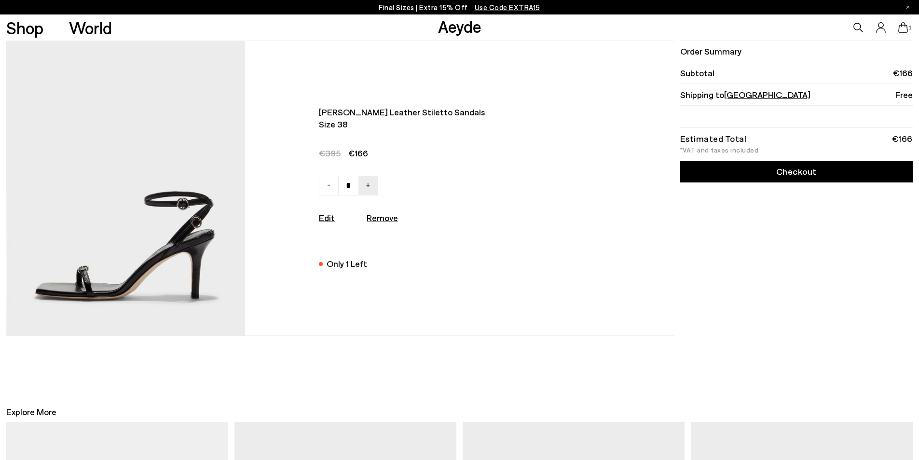
click at [158, 222] on img at bounding box center [125, 188] width 239 height 294
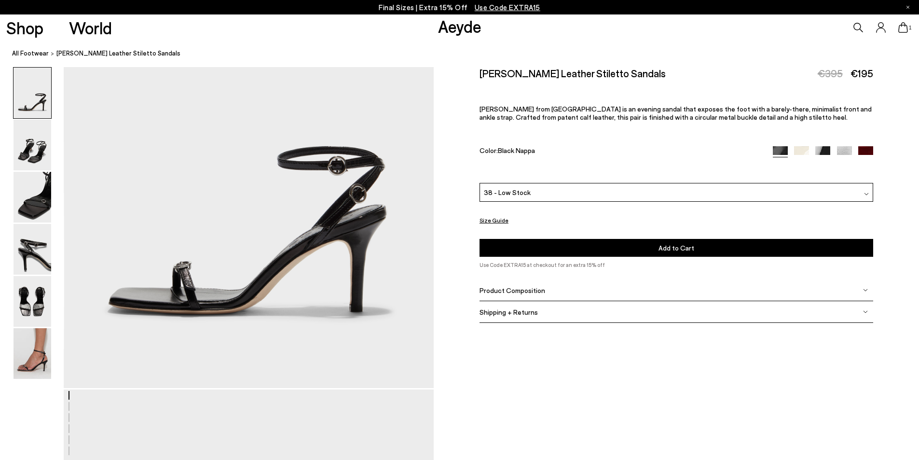
scroll to position [177, 0]
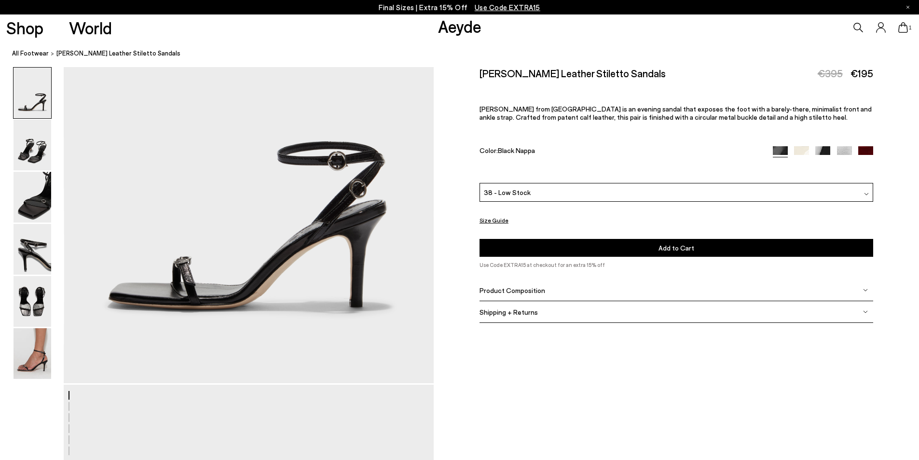
click at [553, 295] on div "Product Composition" at bounding box center [676, 290] width 394 height 22
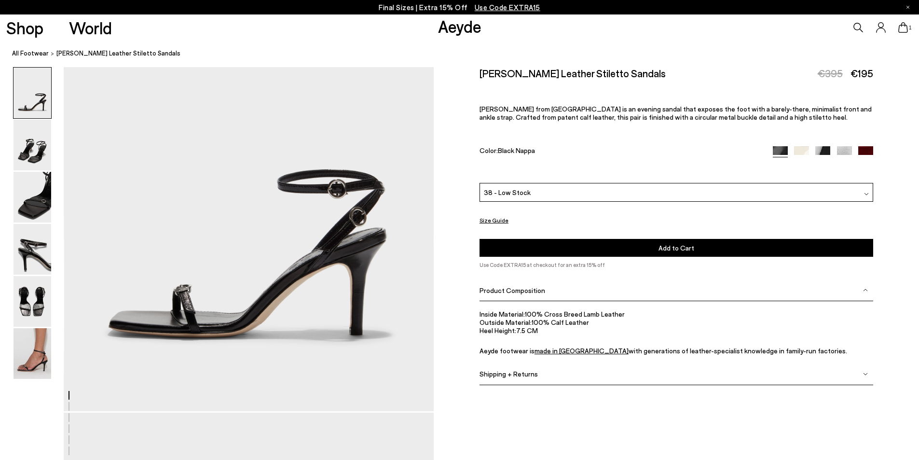
scroll to position [145, 0]
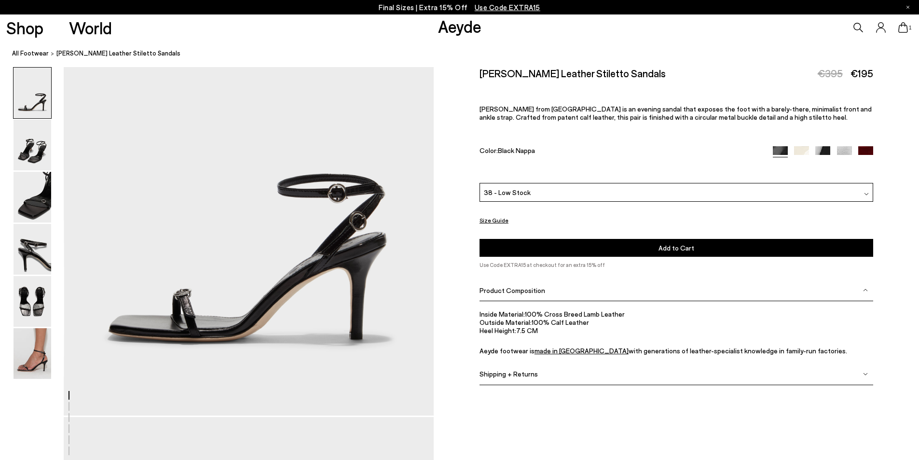
click at [826, 151] on img at bounding box center [822, 153] width 15 height 15
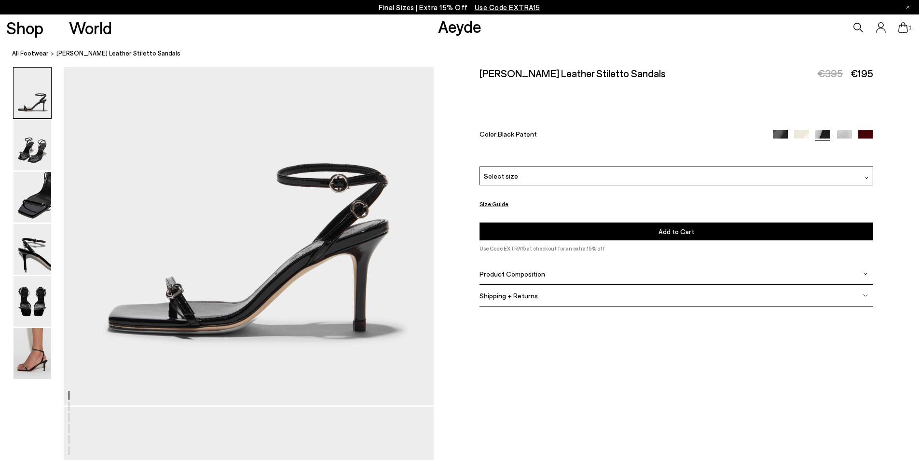
scroll to position [161, 0]
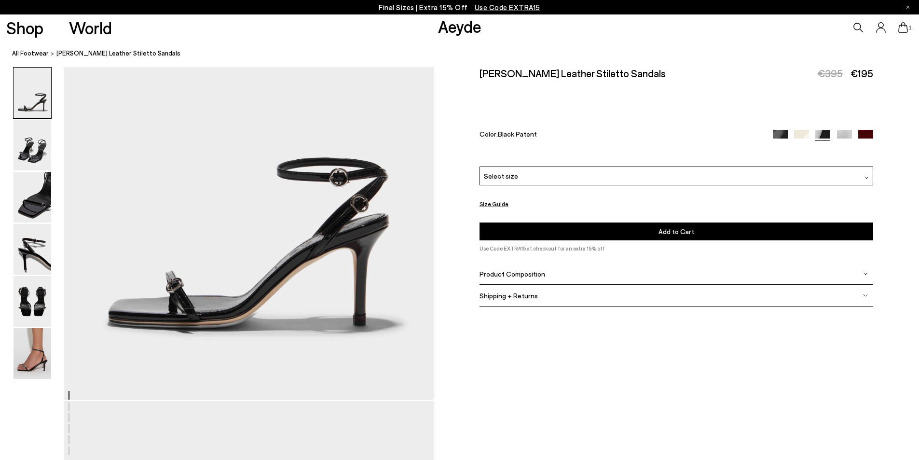
click at [565, 174] on div "Select size" at bounding box center [676, 175] width 394 height 19
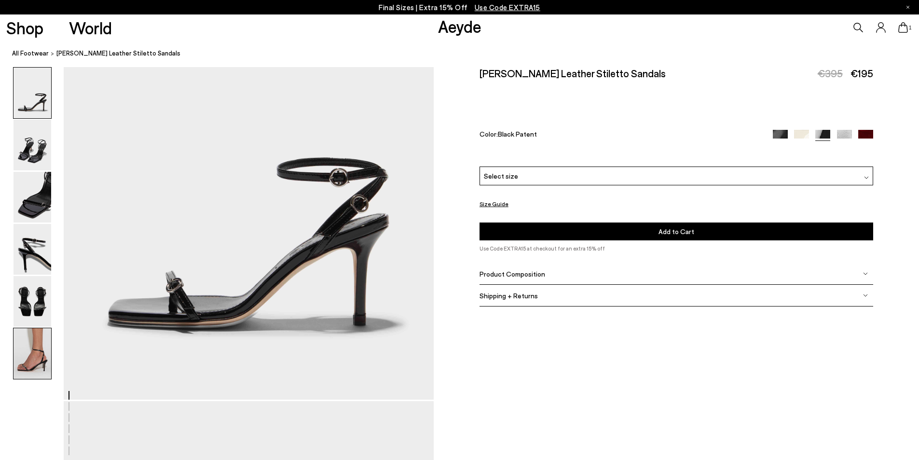
click at [39, 362] on img at bounding box center [33, 353] width 38 height 51
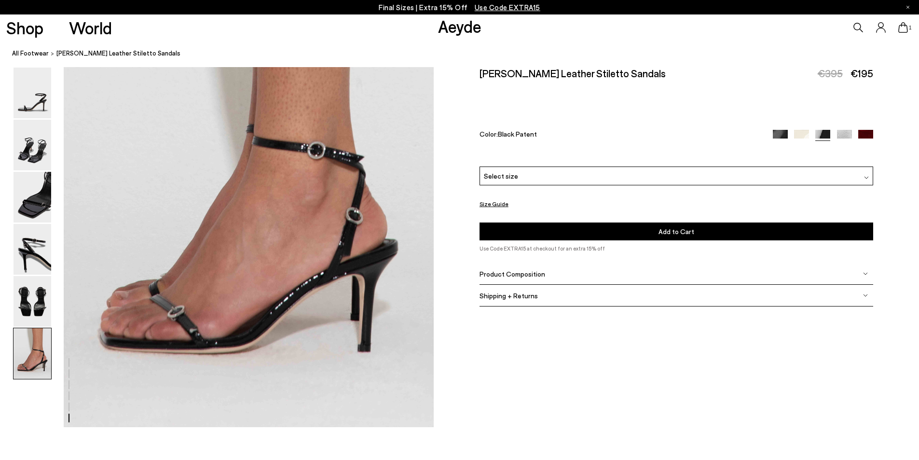
scroll to position [2619, 0]
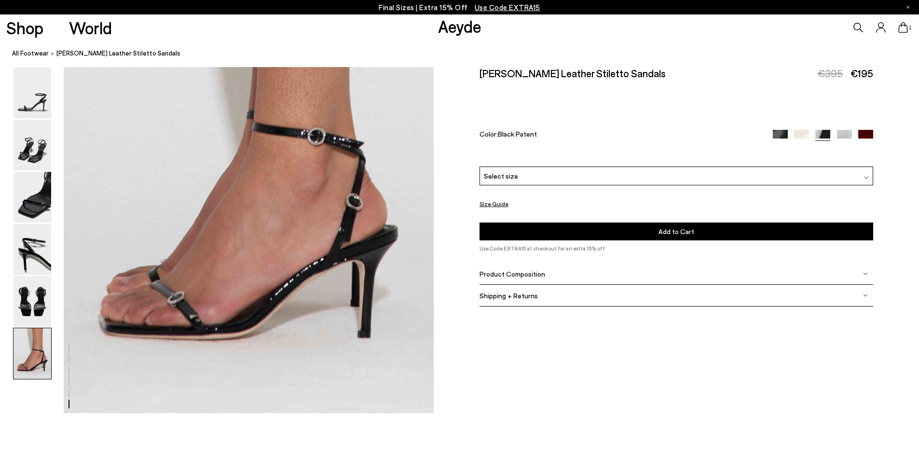
click at [901, 27] on icon at bounding box center [903, 27] width 10 height 11
